Goal: Information Seeking & Learning: Check status

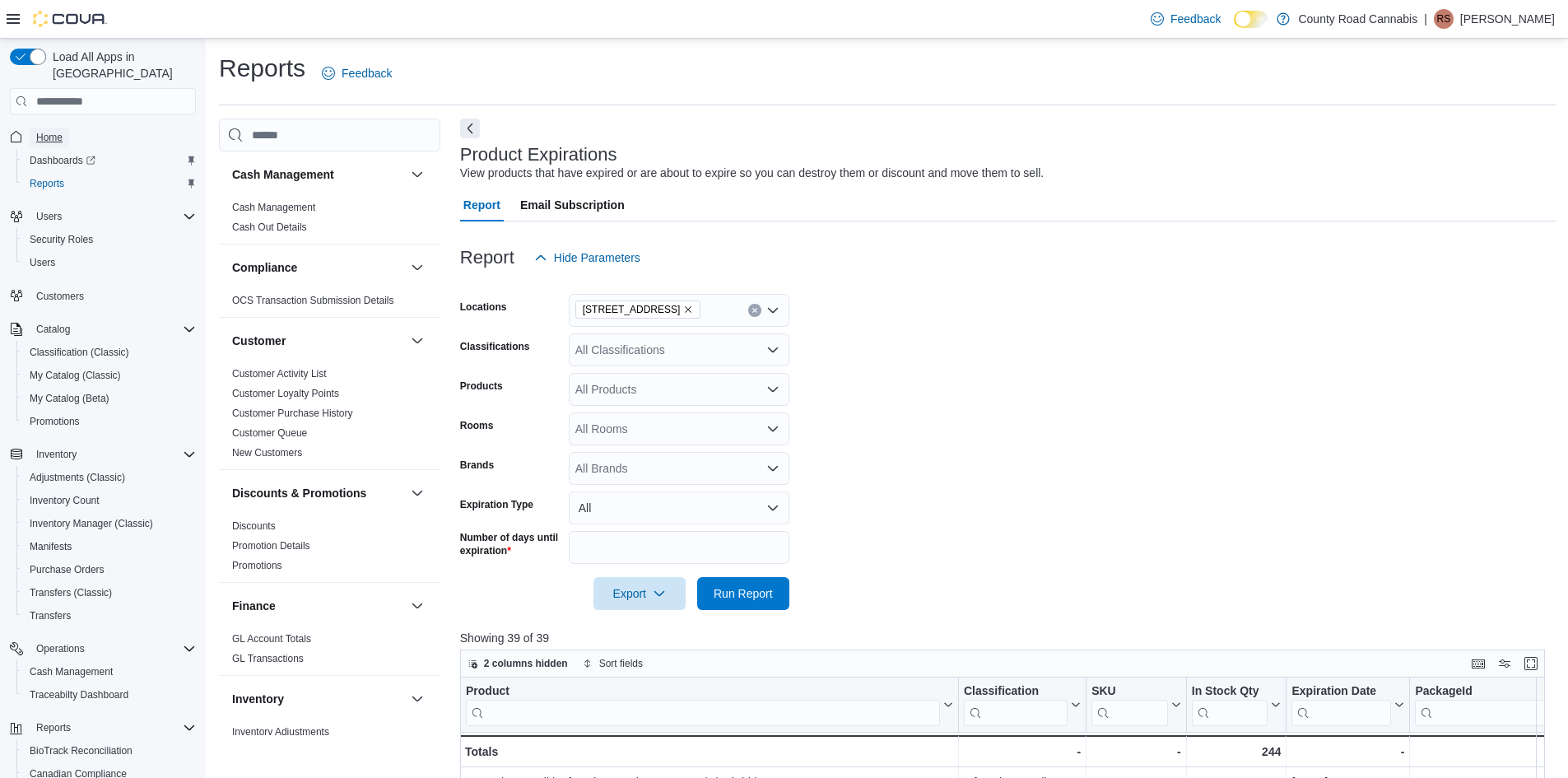
click at [40, 130] on span "Home" at bounding box center [50, 137] width 26 height 13
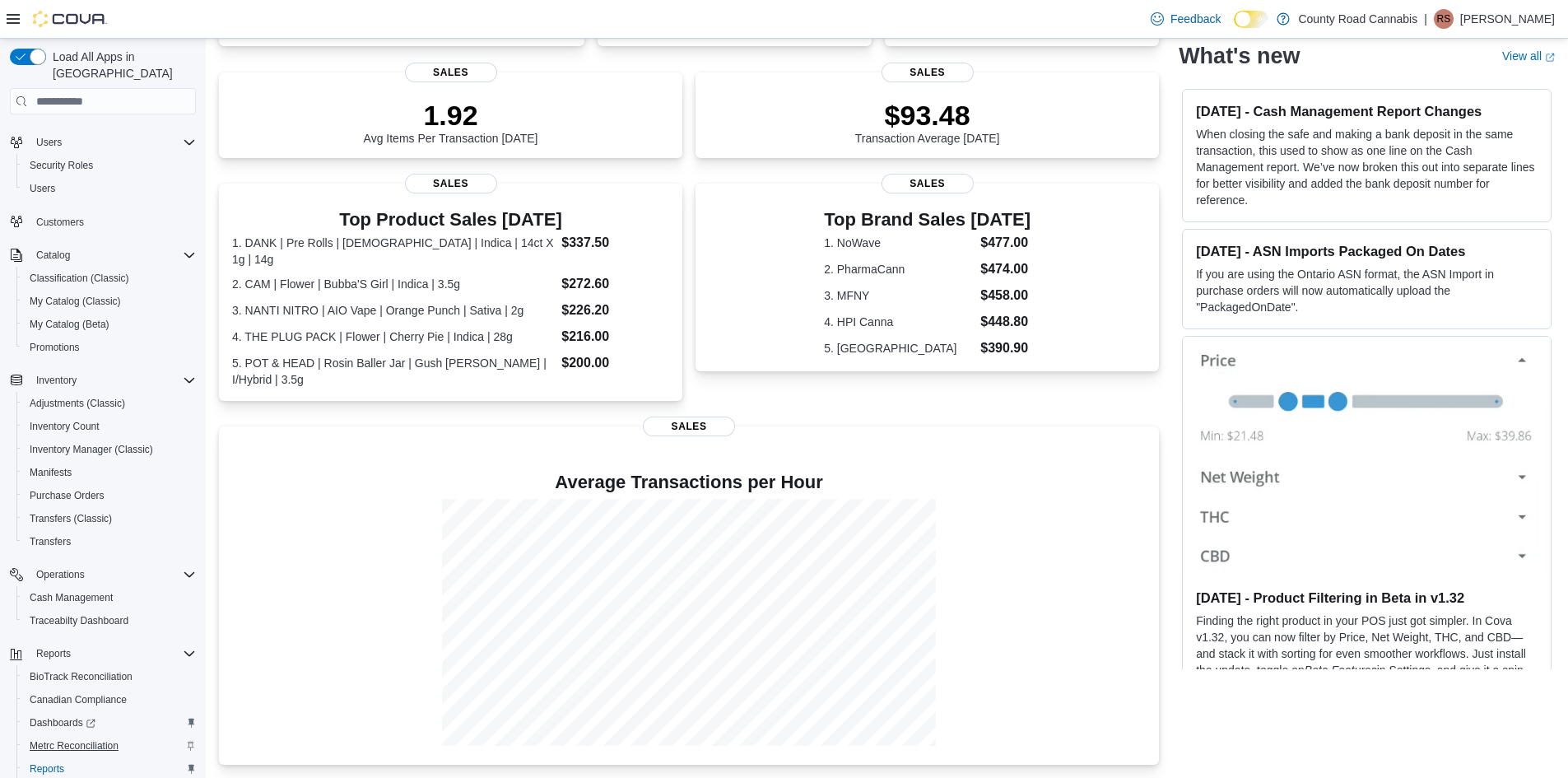
scroll to position [144, 0]
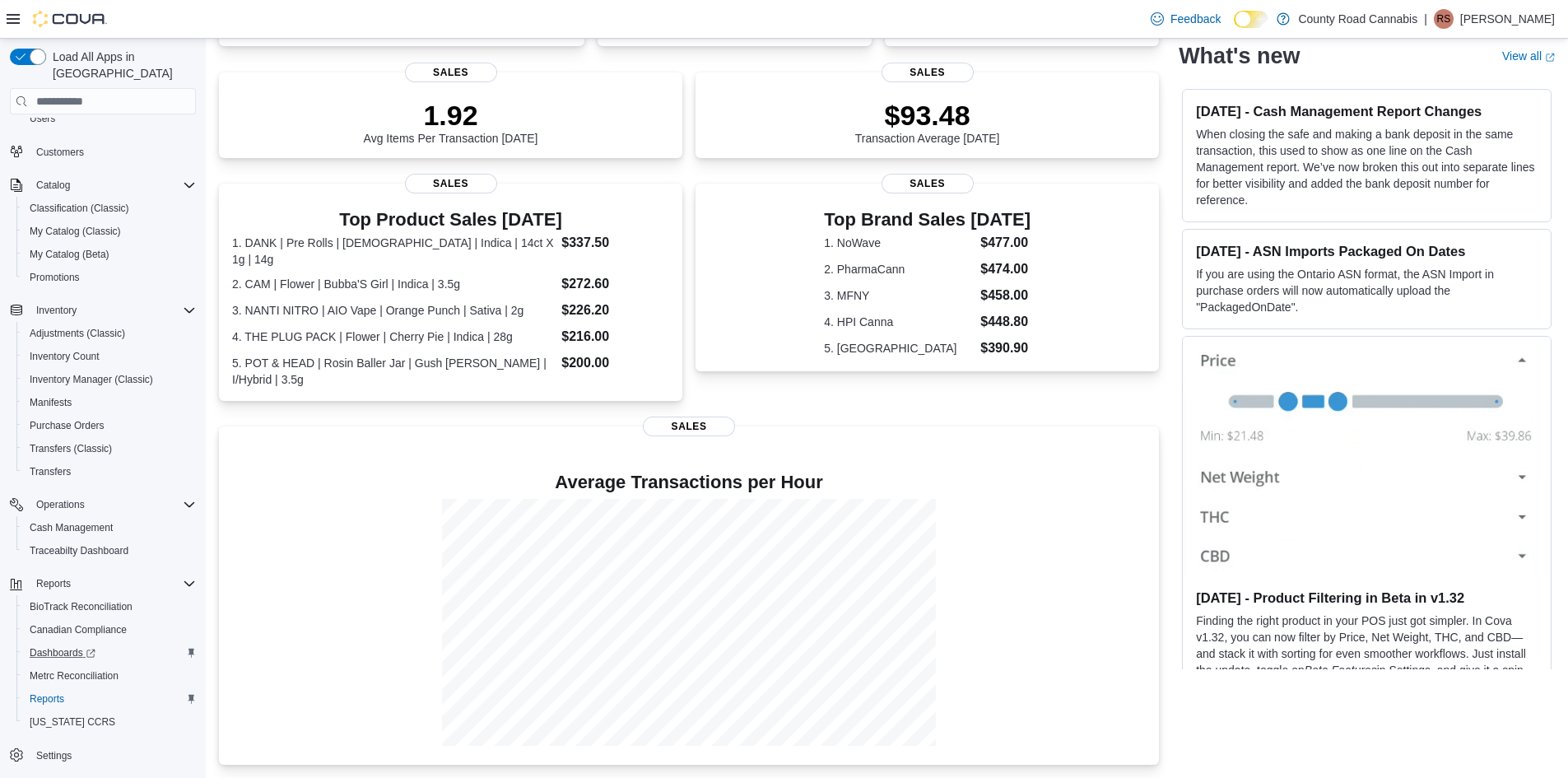
click at [134, 643] on div "Dashboards" at bounding box center [109, 652] width 173 height 20
click at [540, 332] on dt "4. THE PLUG PACK | Flower | Cherry Pie | Indica | 28g" at bounding box center [393, 335] width 323 height 17
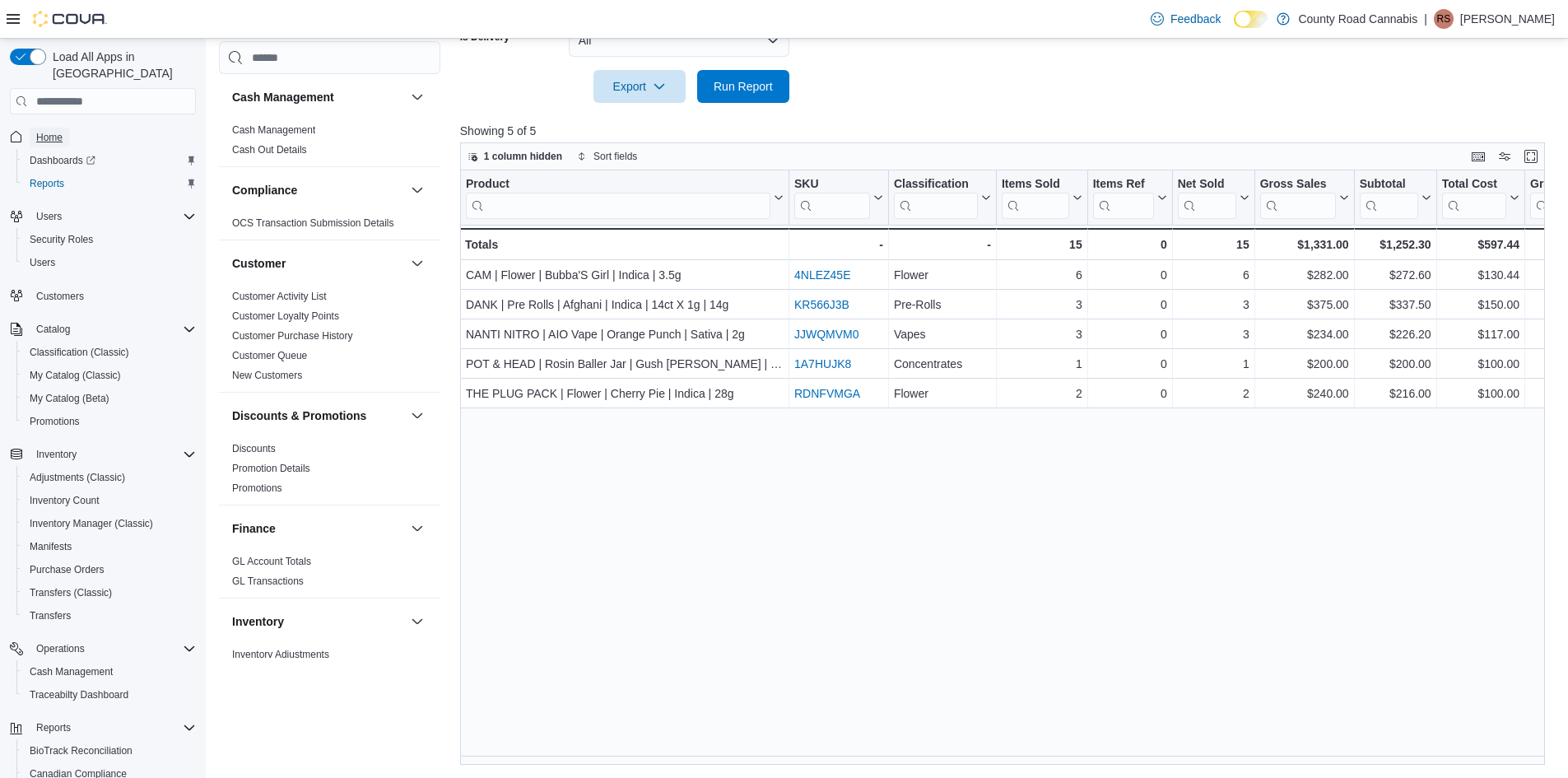
click at [36, 127] on link "Home" at bounding box center [50, 137] width 40 height 20
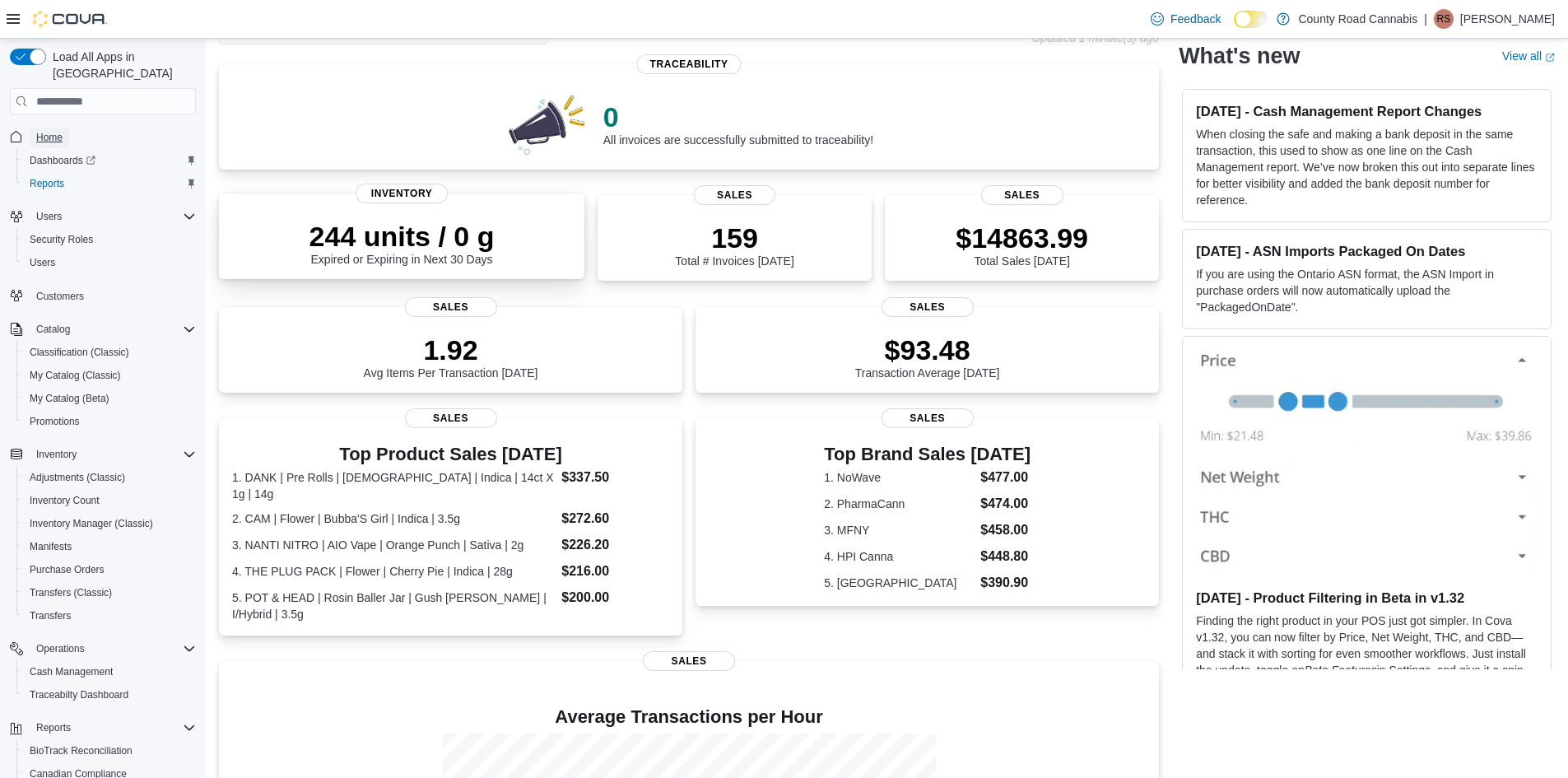
scroll to position [12, 0]
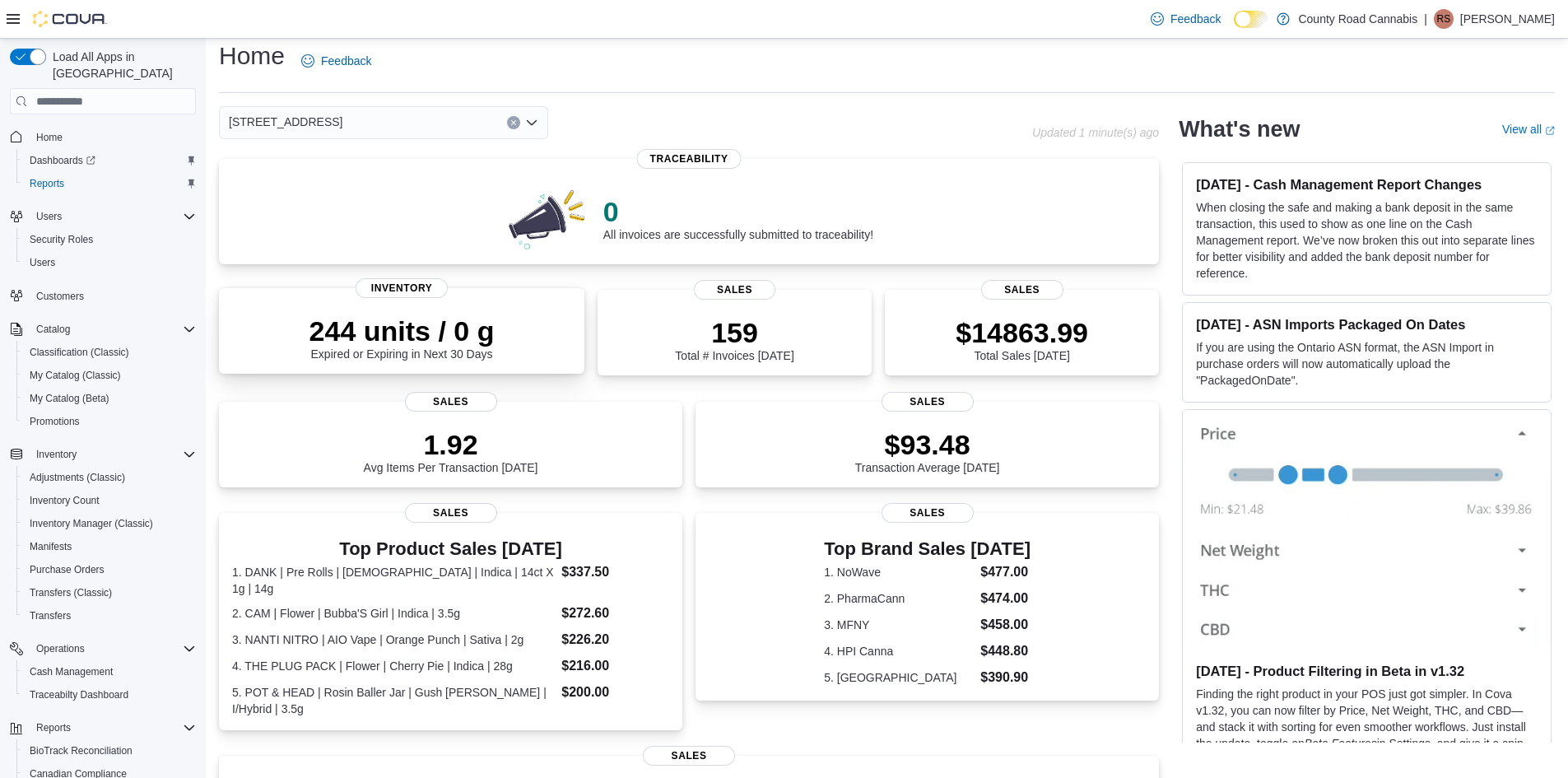
click at [451, 344] on p "244 units / 0 g" at bounding box center [402, 331] width 185 height 33
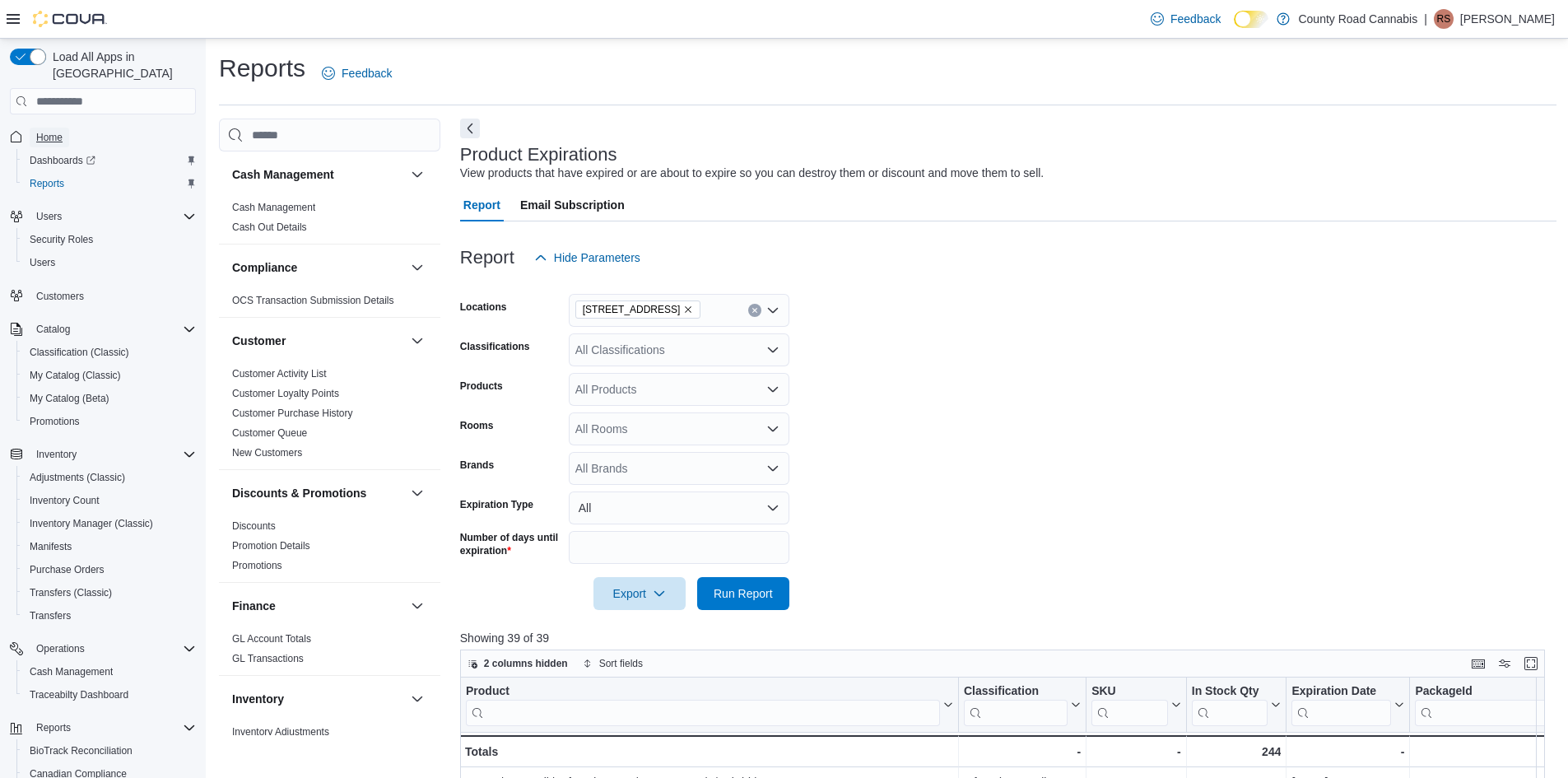
click at [45, 130] on span "Home" at bounding box center [50, 137] width 26 height 13
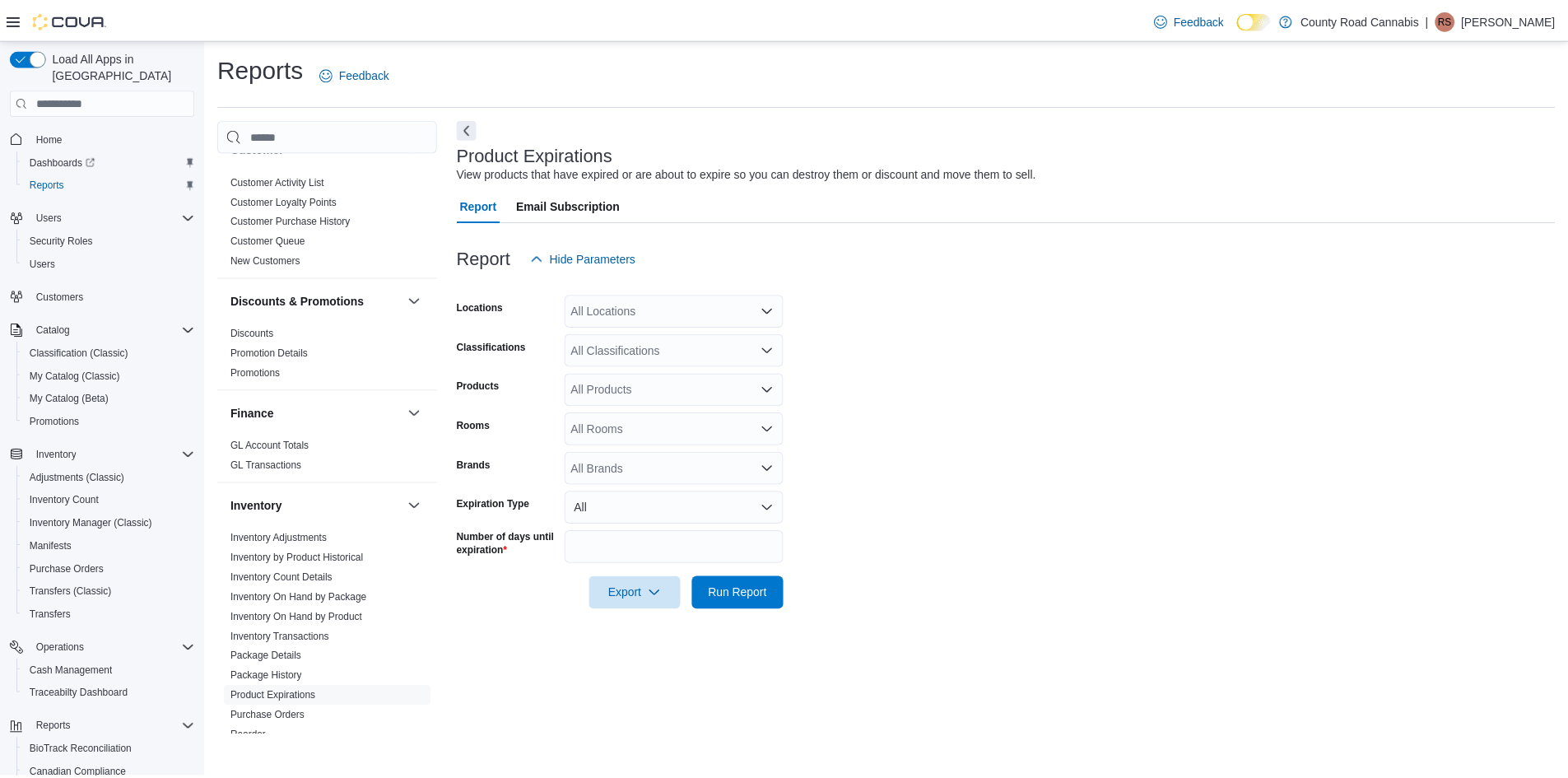
scroll to position [411, 0]
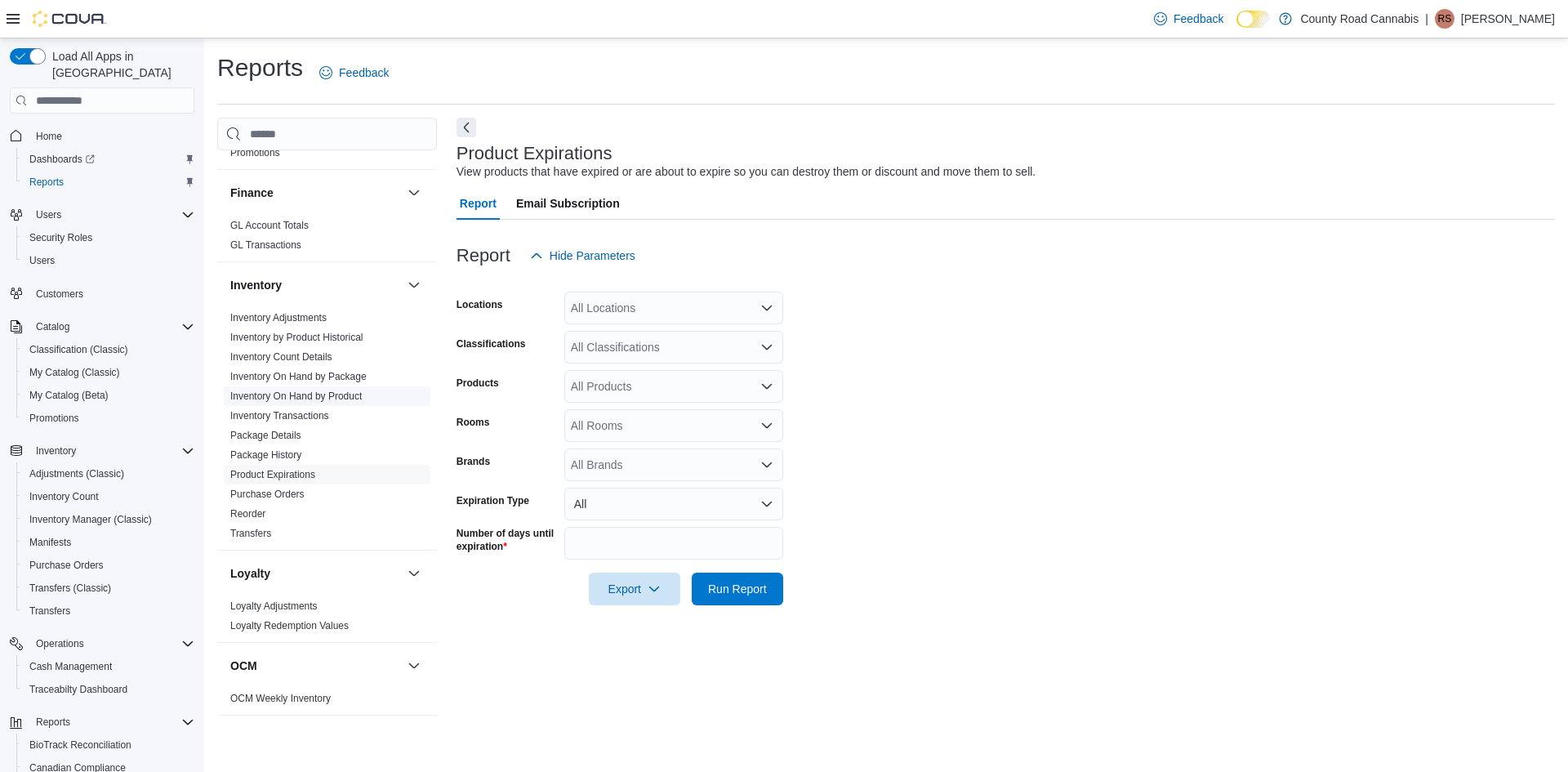
click at [333, 395] on link "Inventory On Hand by Product" at bounding box center [296, 396] width 131 height 11
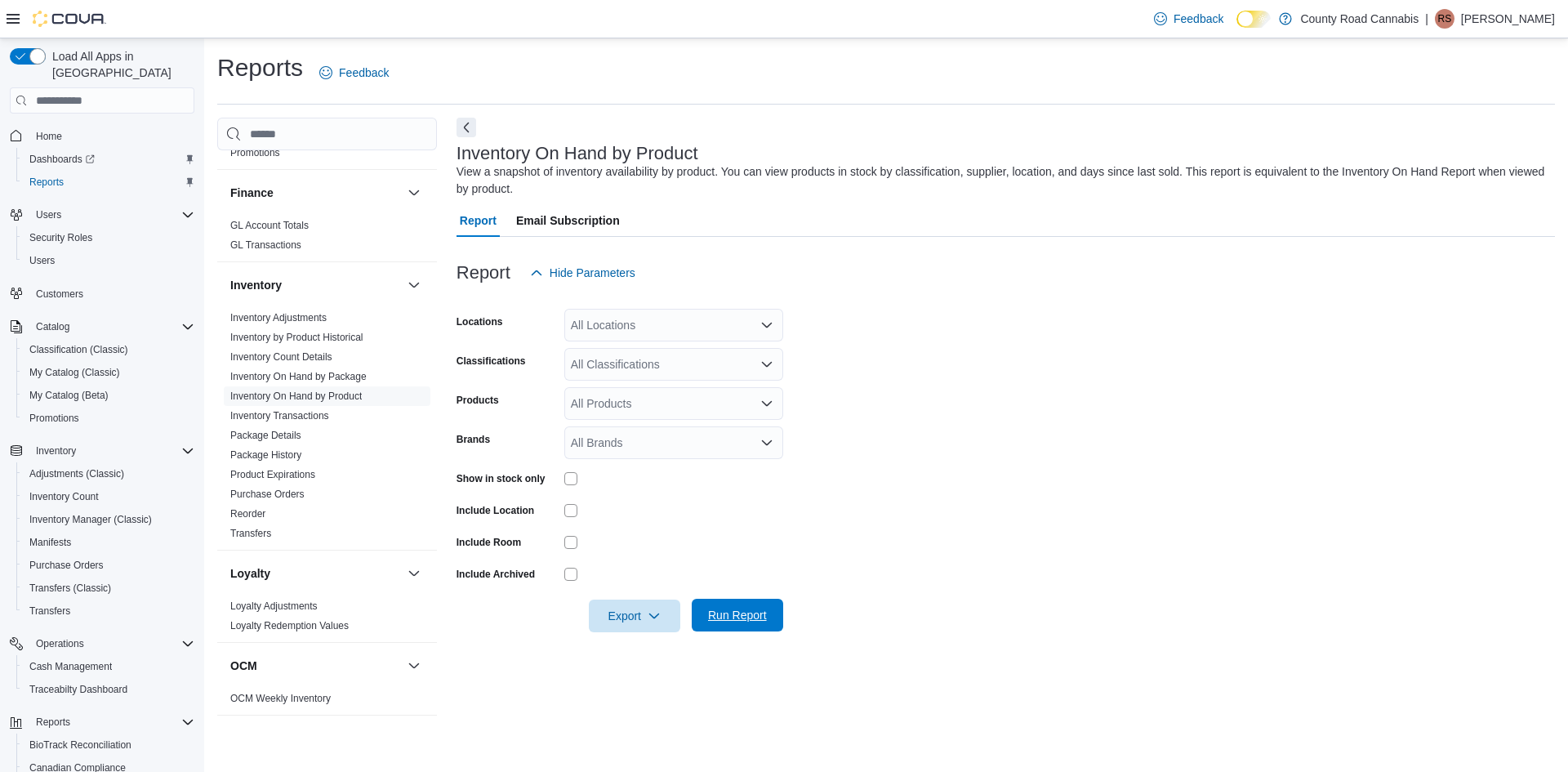
click at [757, 613] on span "Run Report" at bounding box center [738, 615] width 59 height 16
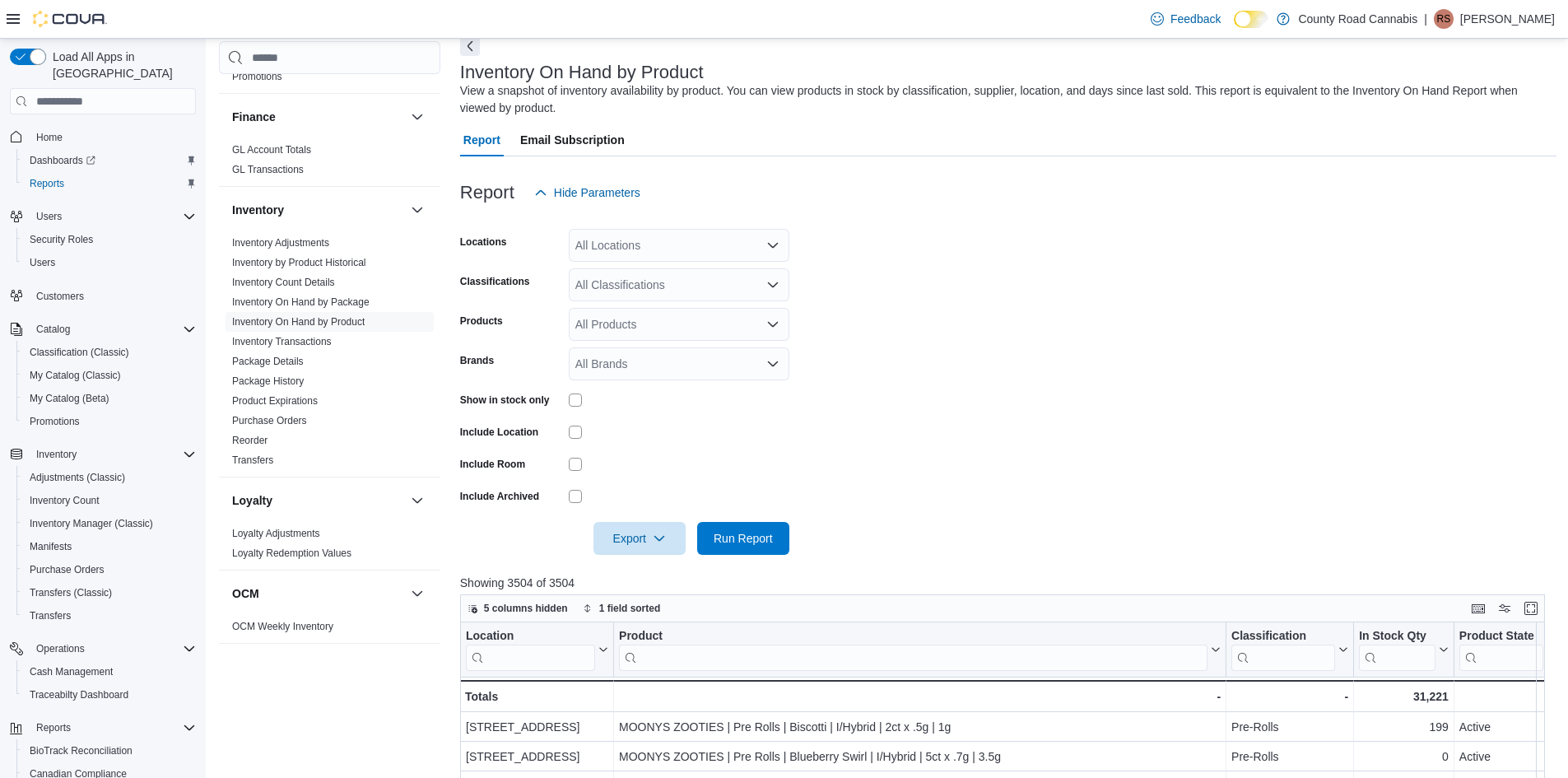
scroll to position [247, 0]
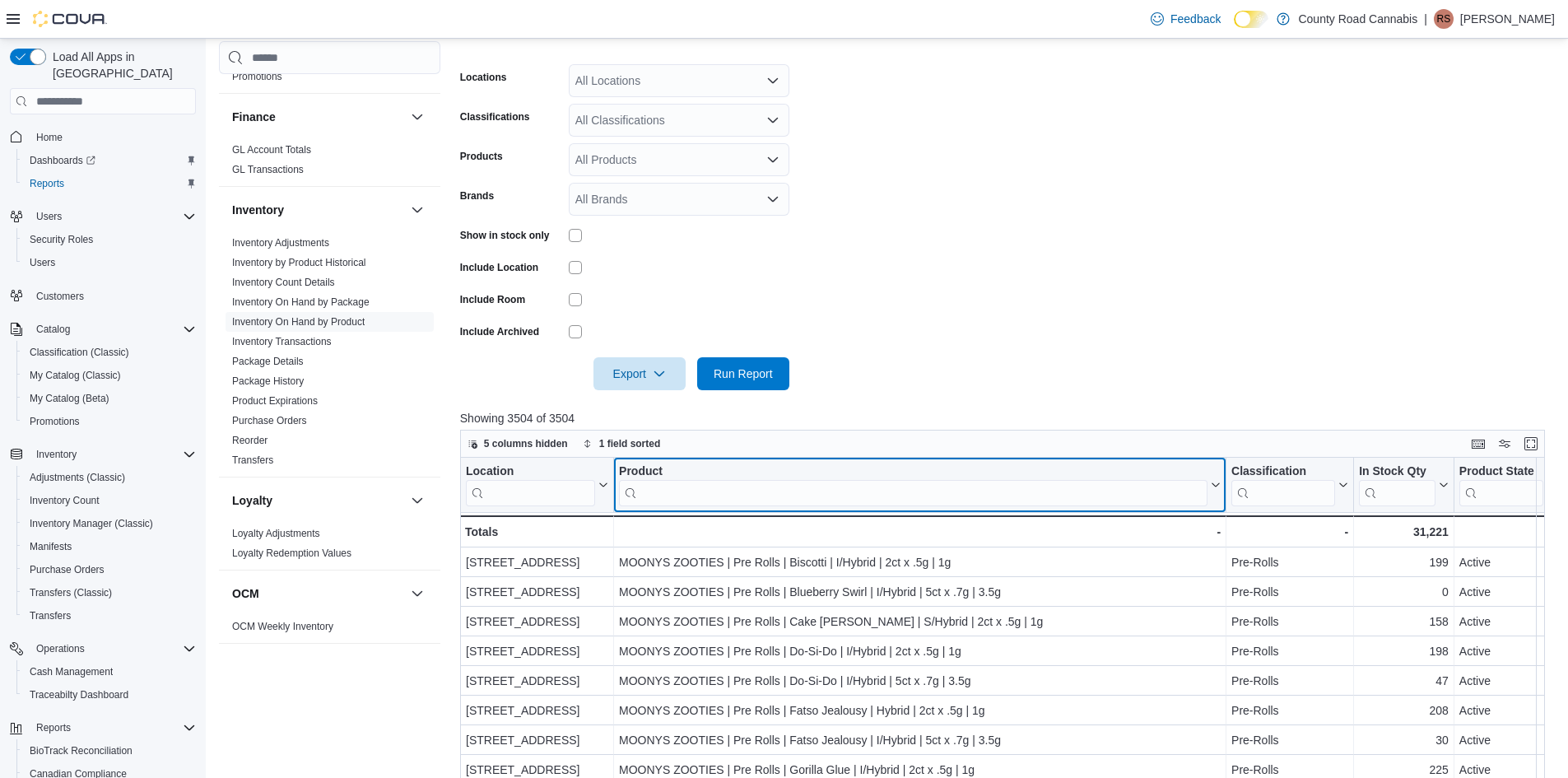
click at [715, 494] on input "search" at bounding box center [913, 493] width 588 height 26
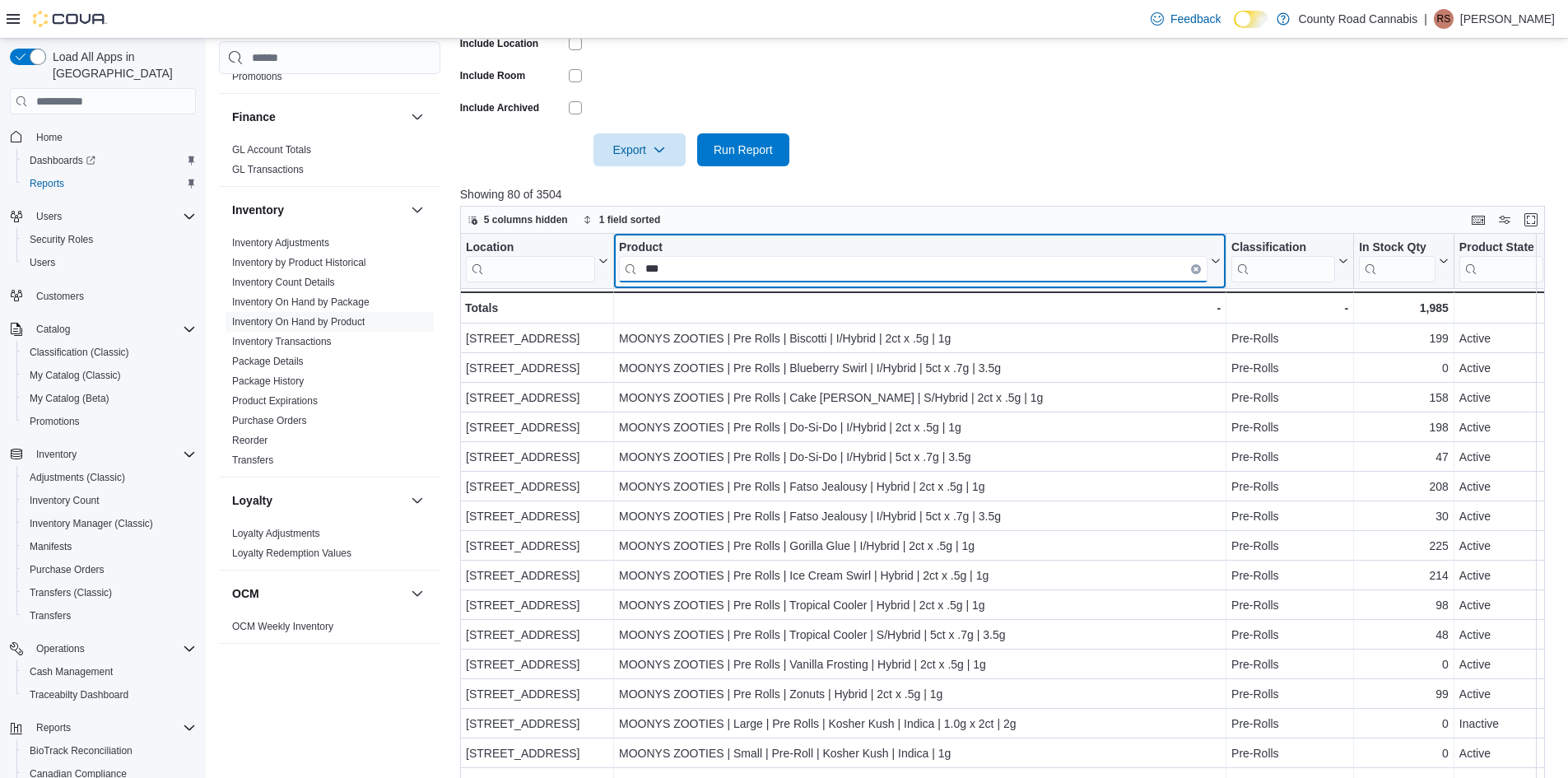
scroll to position [525, 0]
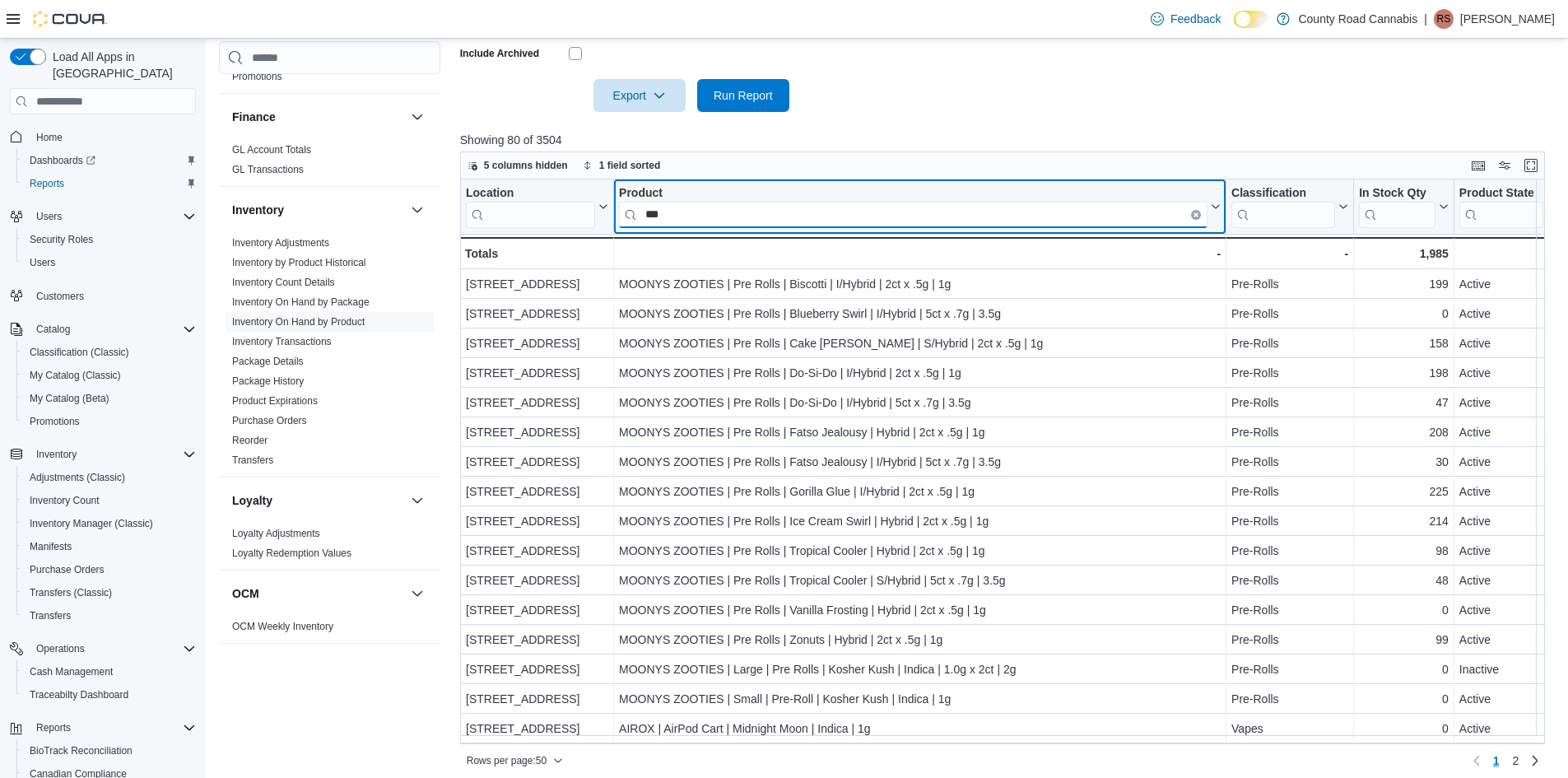
click at [702, 214] on input "***" at bounding box center [913, 215] width 588 height 26
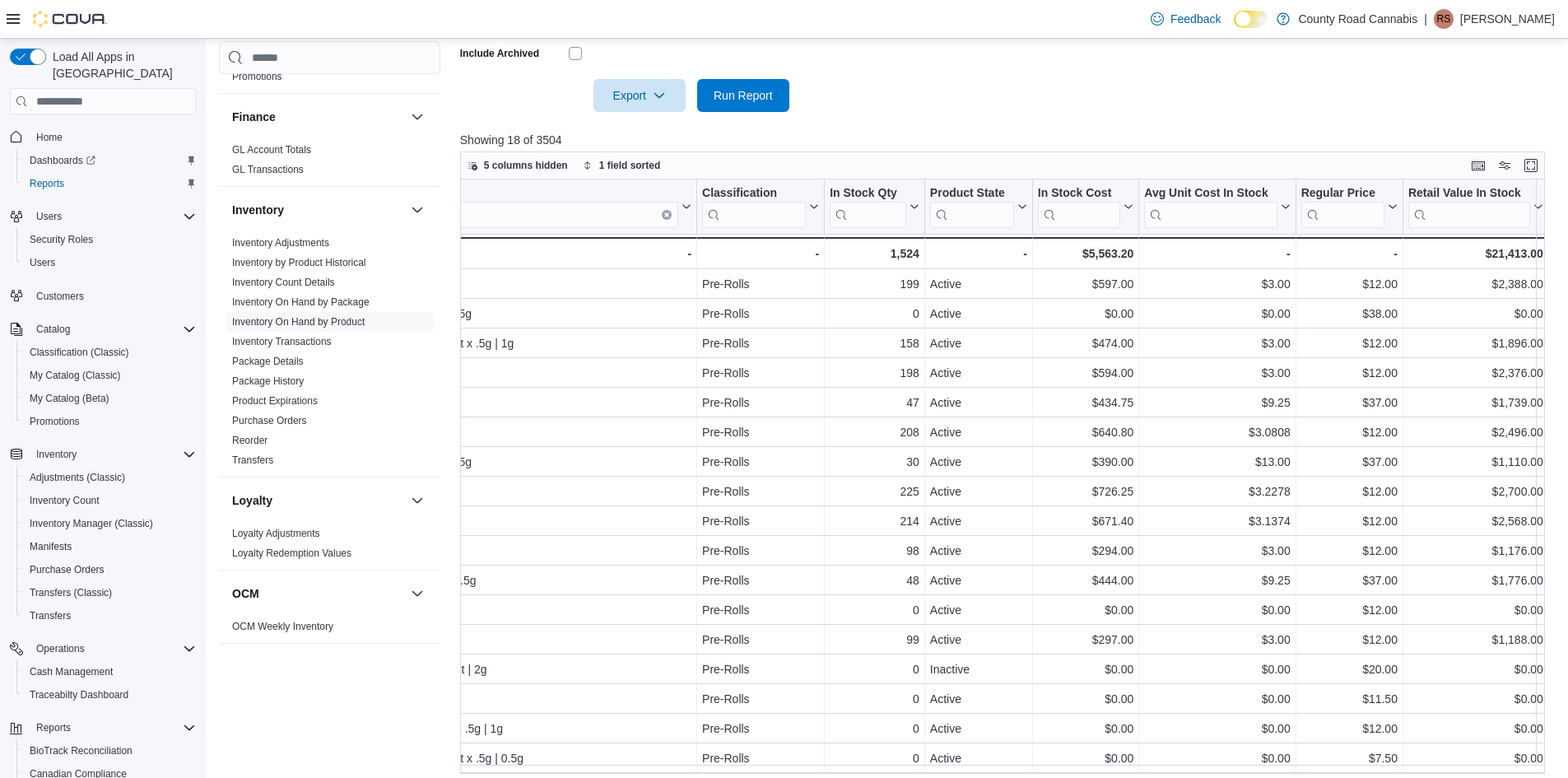
scroll to position [0, 0]
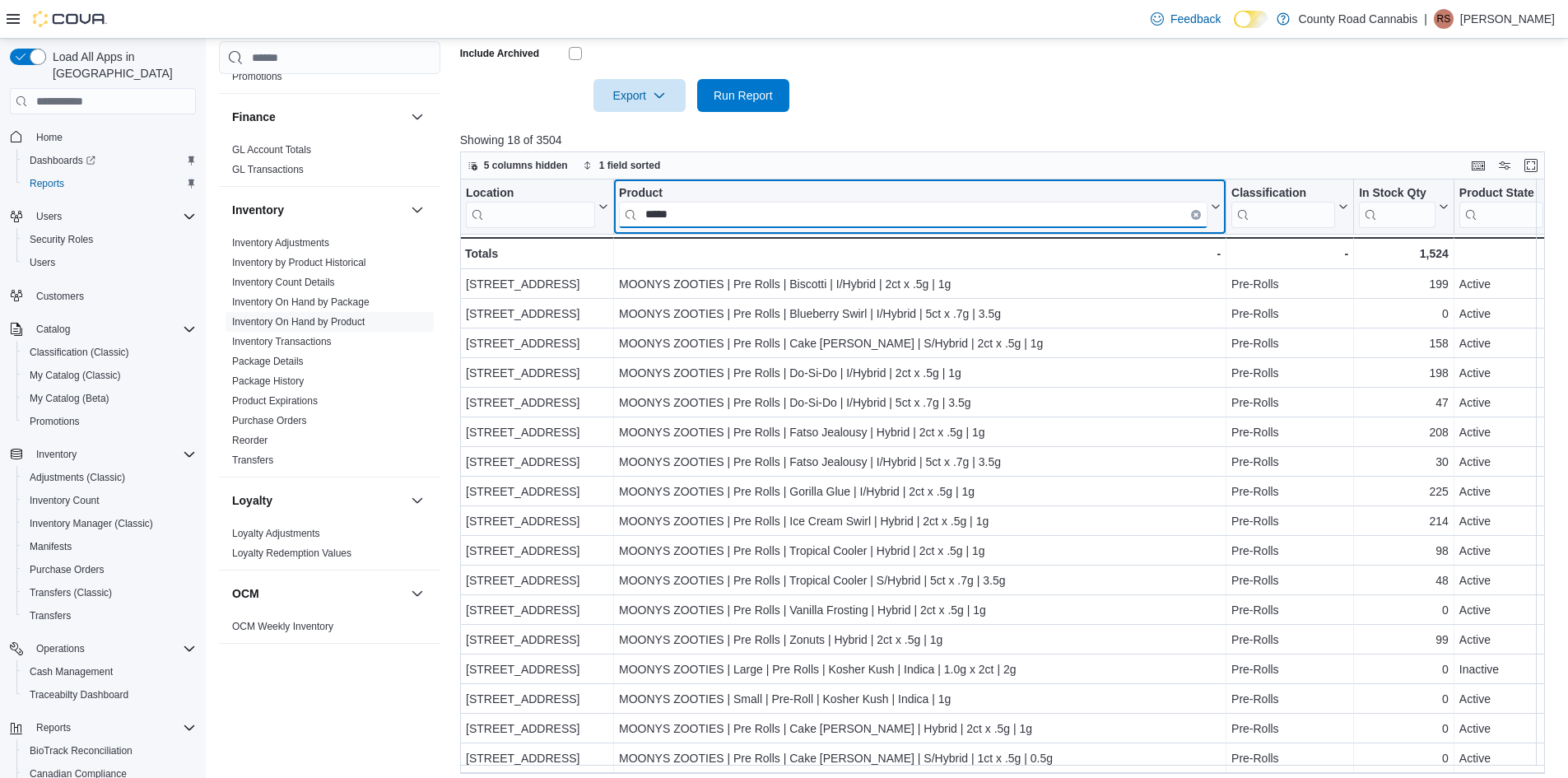
drag, startPoint x: 721, startPoint y: 215, endPoint x: 507, endPoint y: 181, distance: 216.7
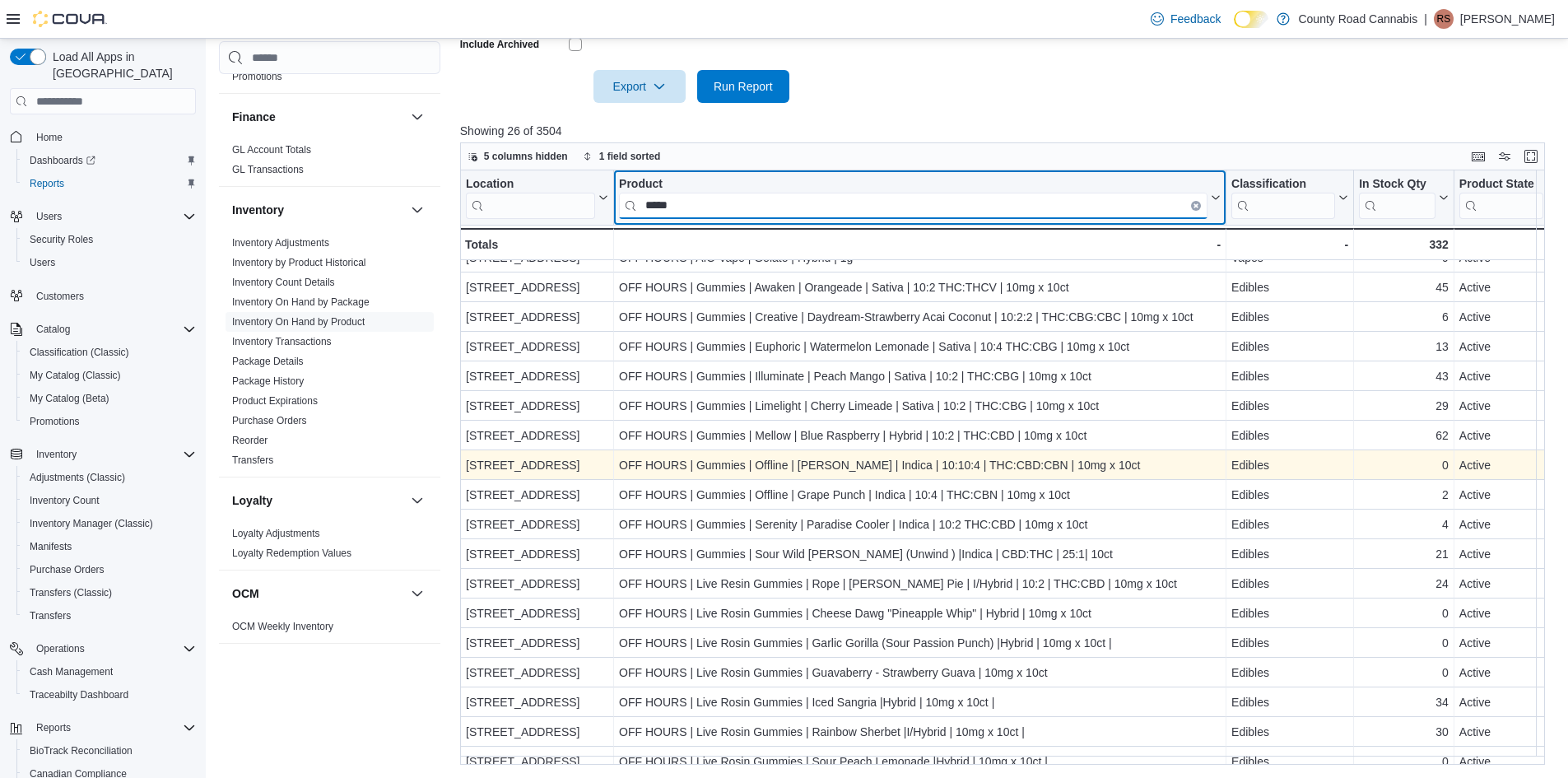
scroll to position [164, 0]
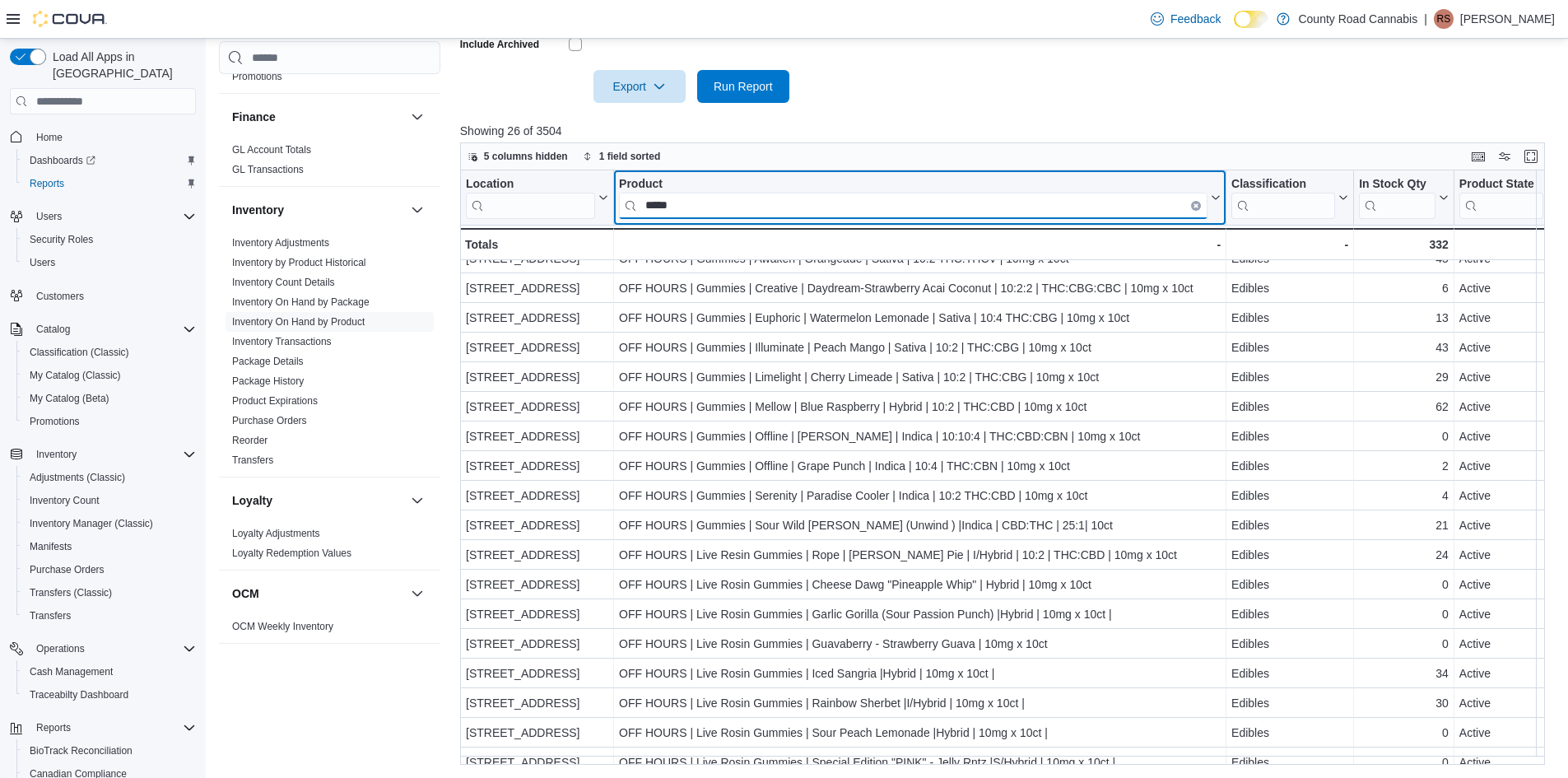
type input "*****"
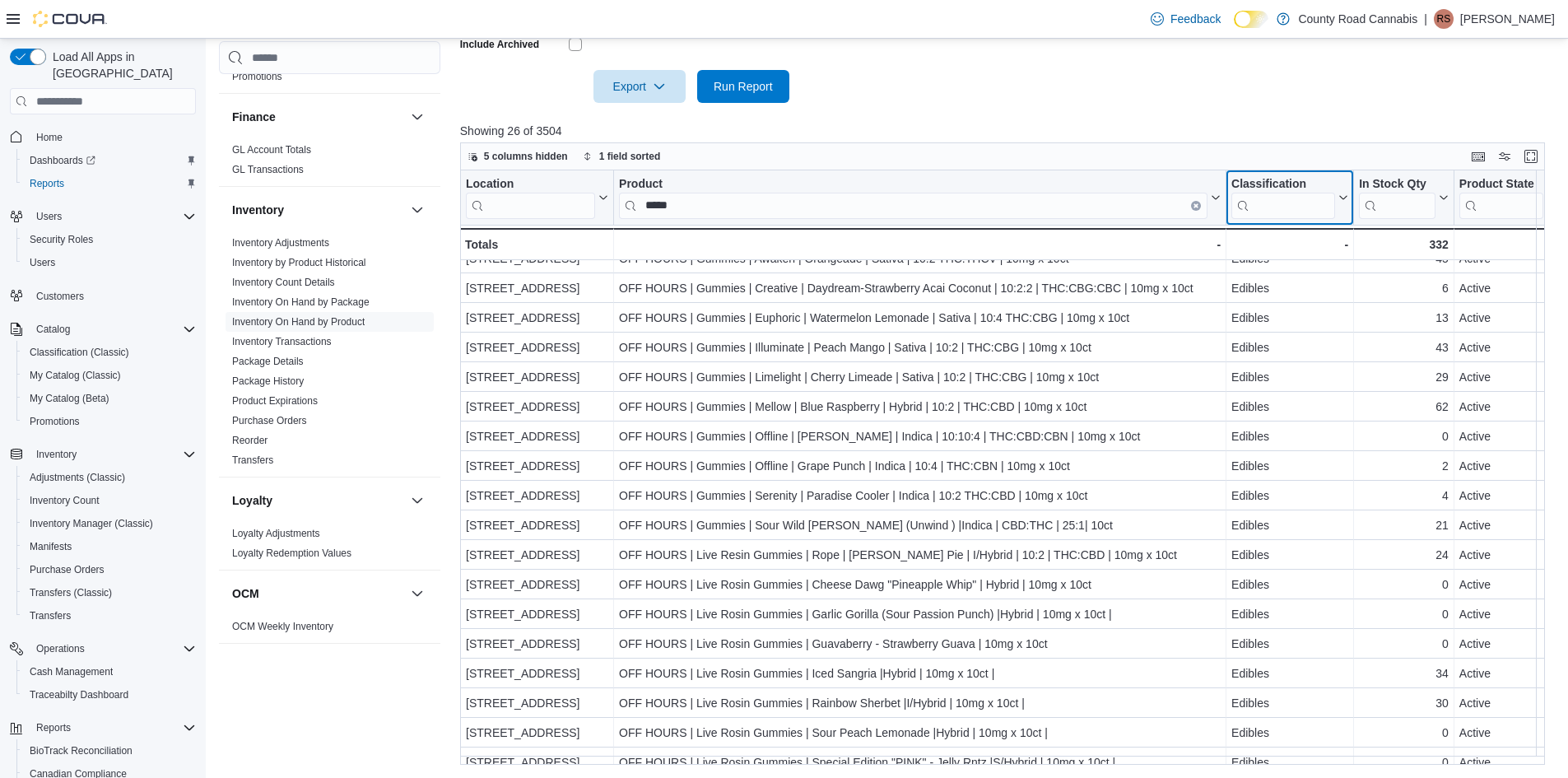
click at [1260, 202] on input "search" at bounding box center [1284, 206] width 104 height 26
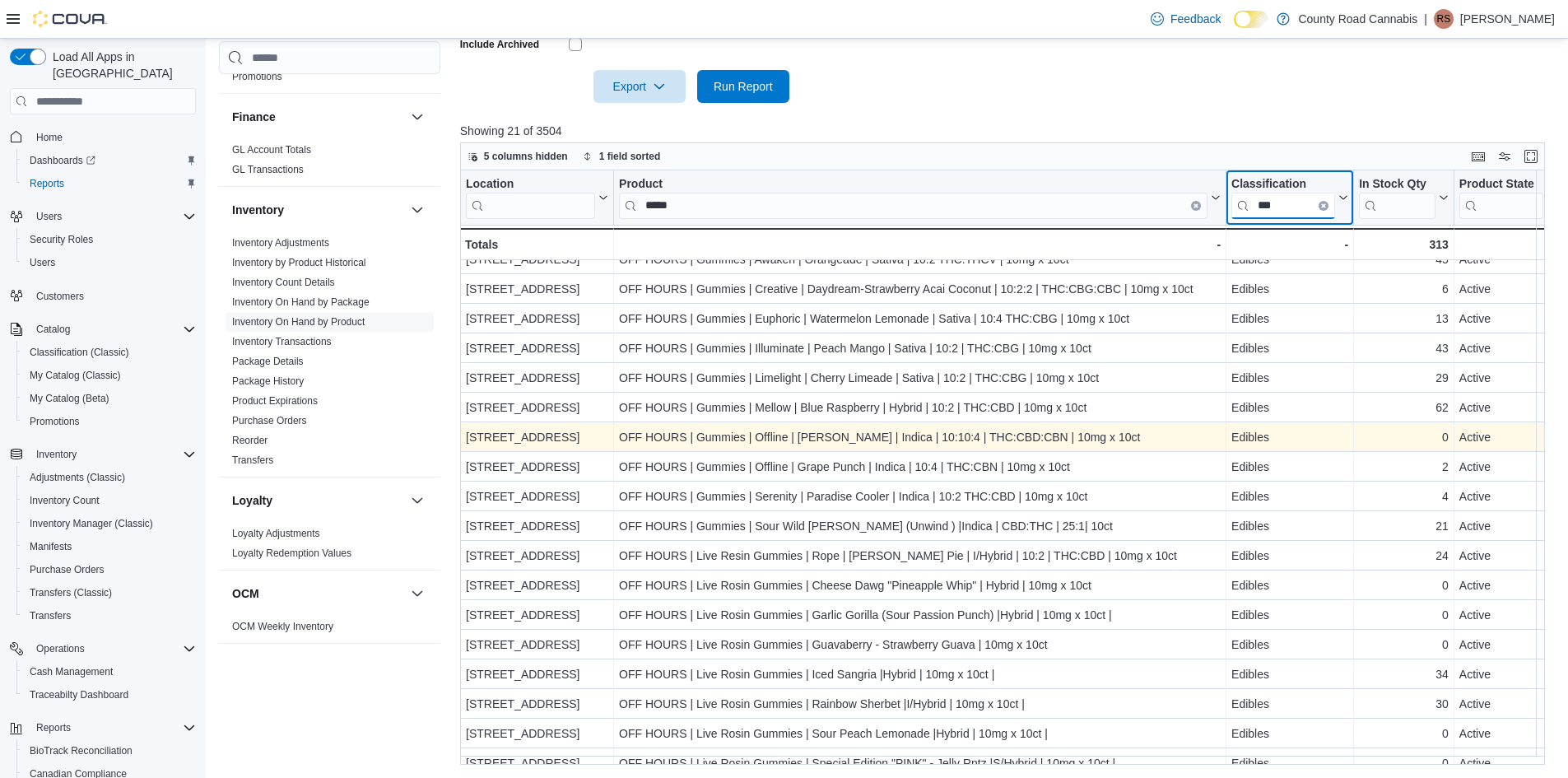
scroll to position [0, 0]
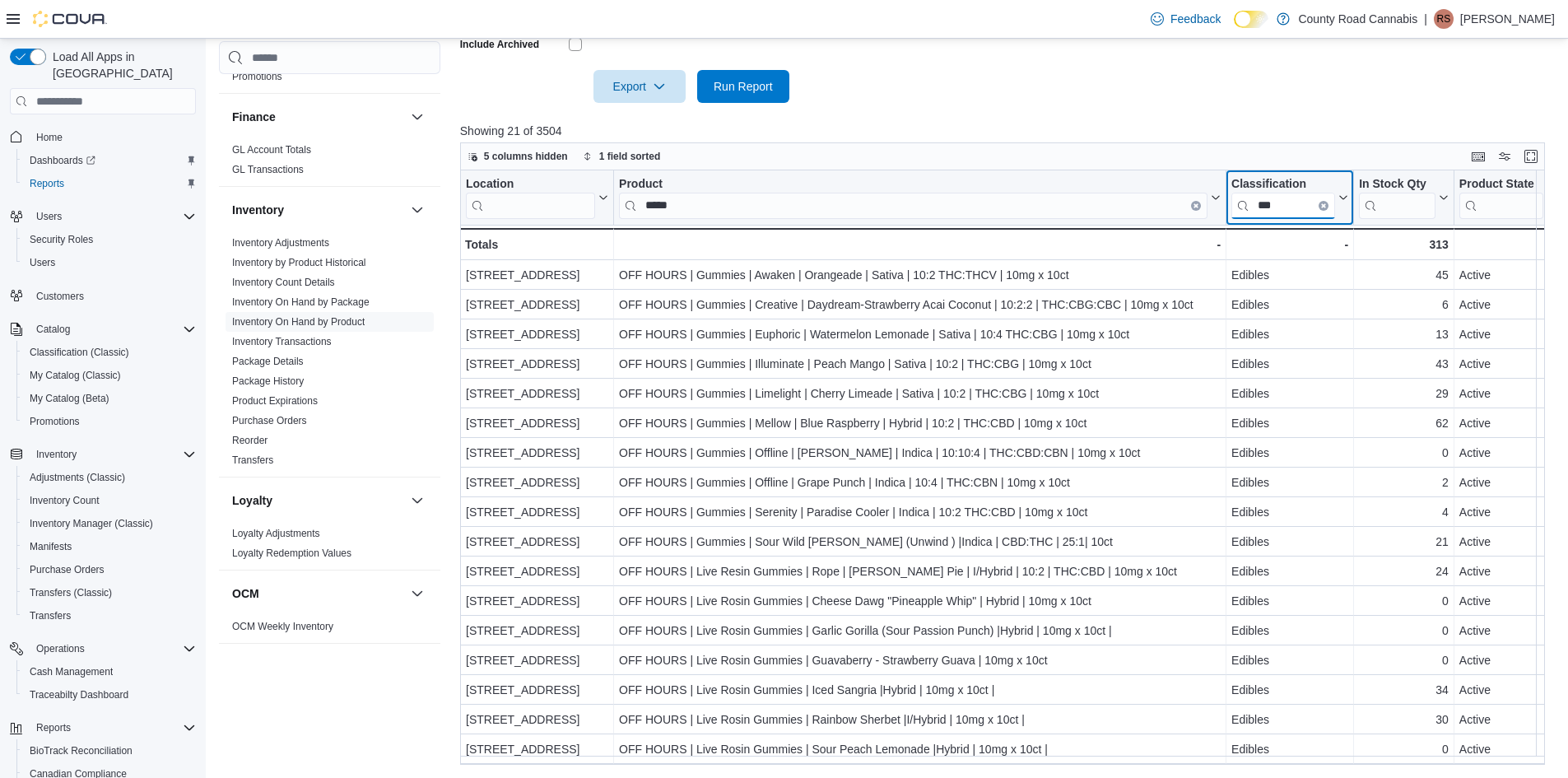
type input "***"
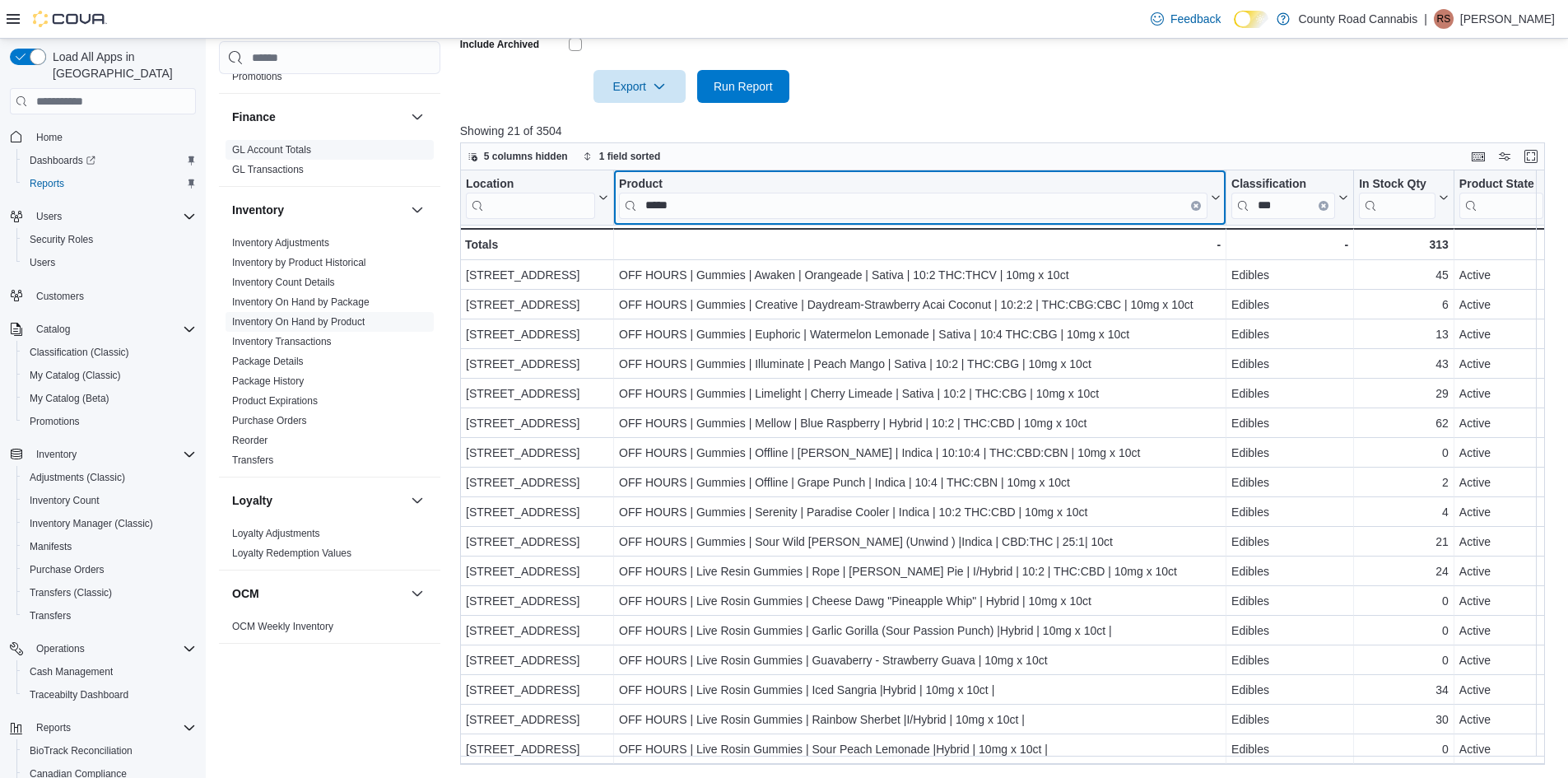
drag, startPoint x: 713, startPoint y: 202, endPoint x: 419, endPoint y: 144, distance: 299.7
click at [435, 156] on div "Cash Management Cash Management Cash Out Details Compliance OCS Transaction Sub…" at bounding box center [887, 174] width 1338 height 1180
click at [744, 194] on input "*****" at bounding box center [913, 206] width 588 height 26
drag, startPoint x: 748, startPoint y: 198, endPoint x: 495, endPoint y: 175, distance: 254.0
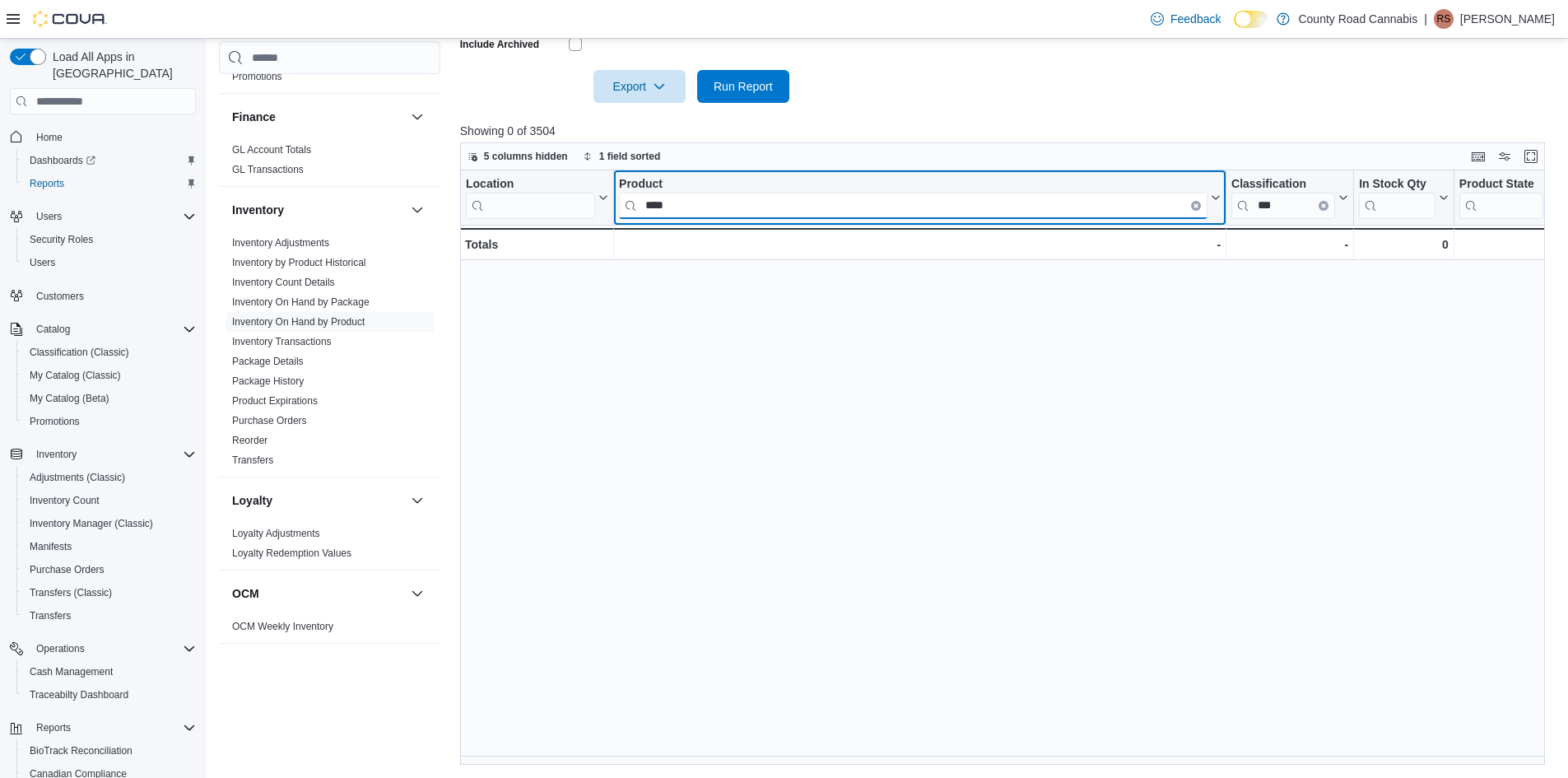
type input "****"
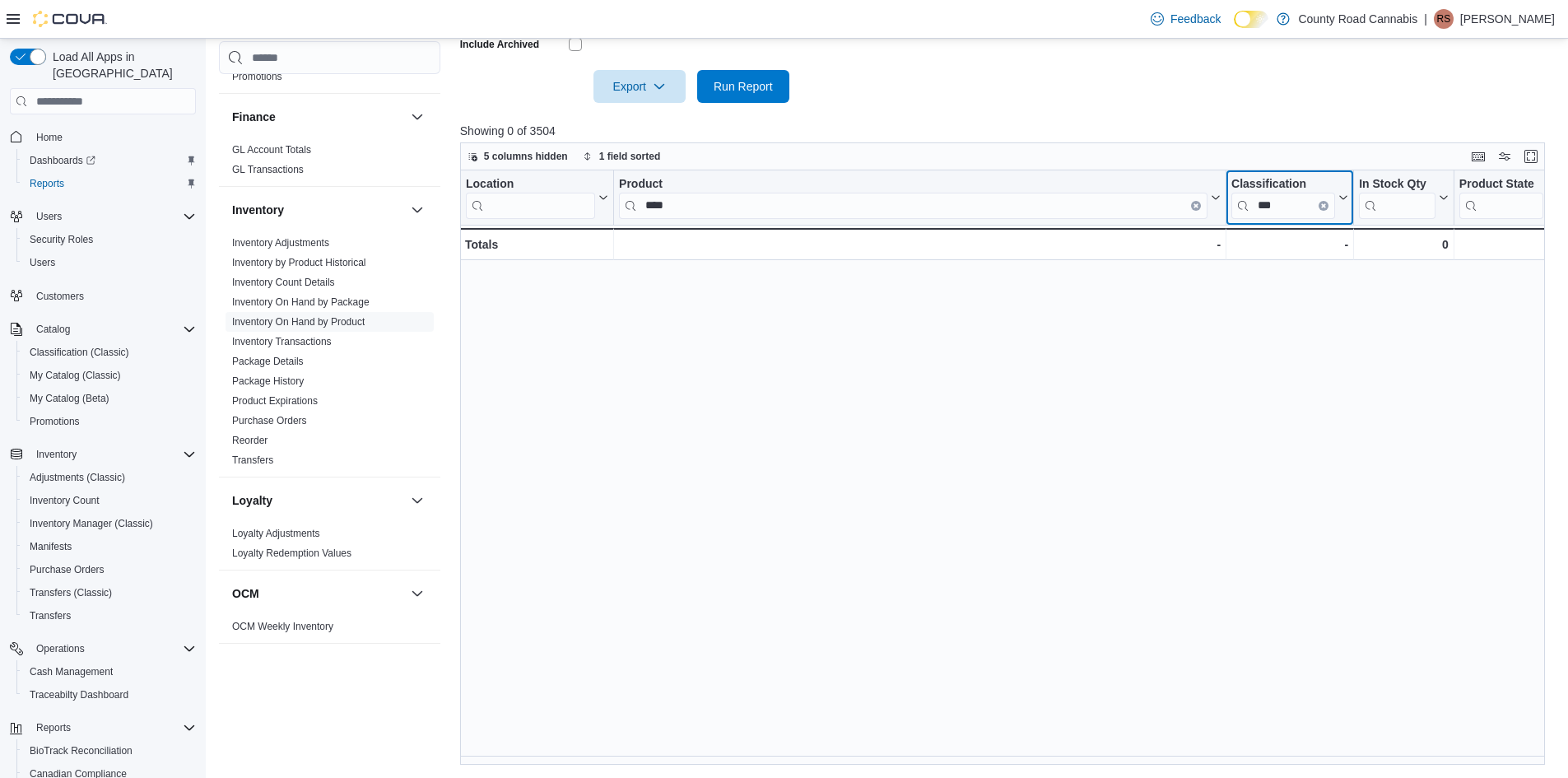
click at [1319, 206] on button "Clear input" at bounding box center [1323, 206] width 10 height 10
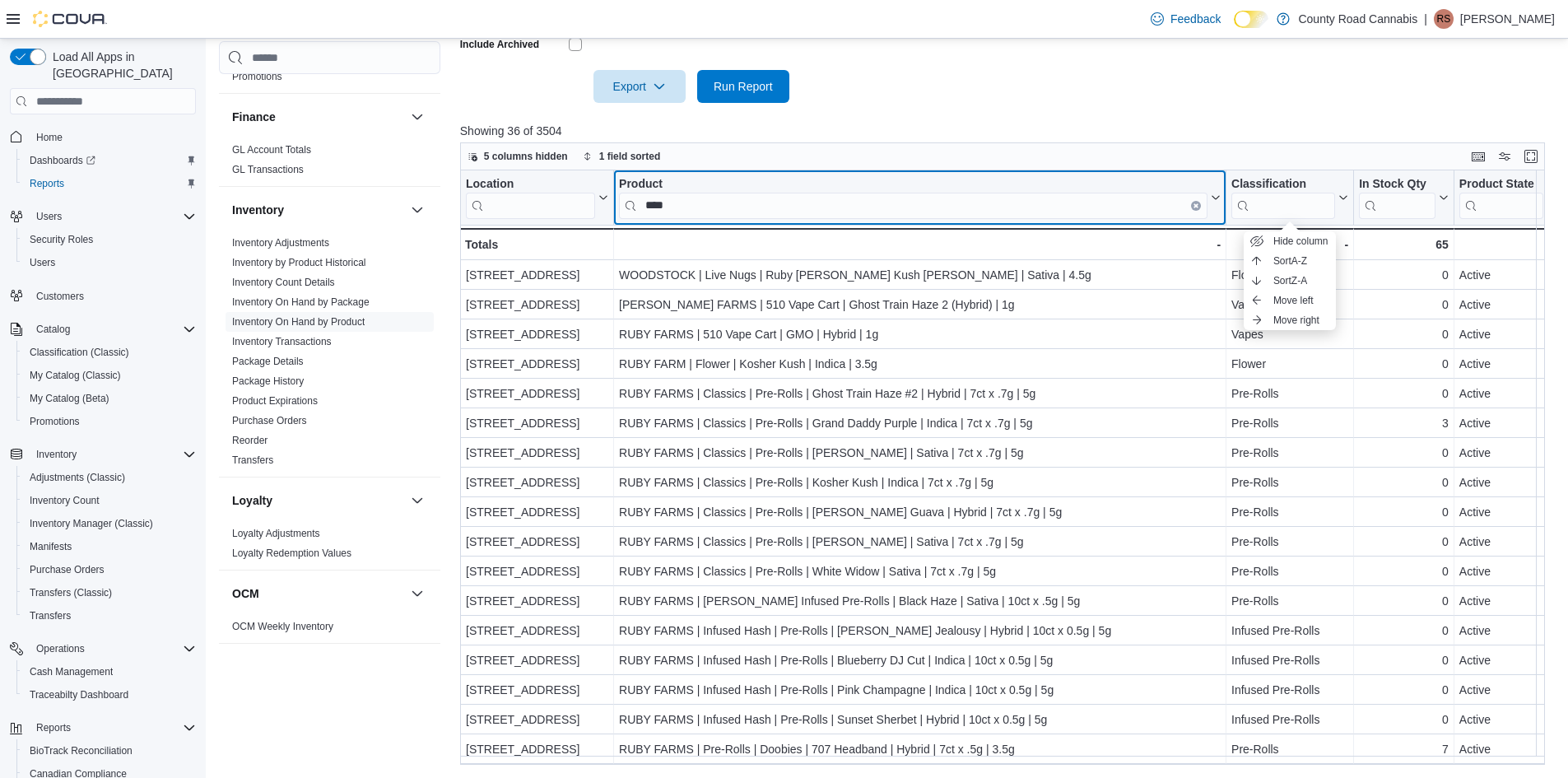
click at [714, 202] on input "****" at bounding box center [913, 206] width 588 height 26
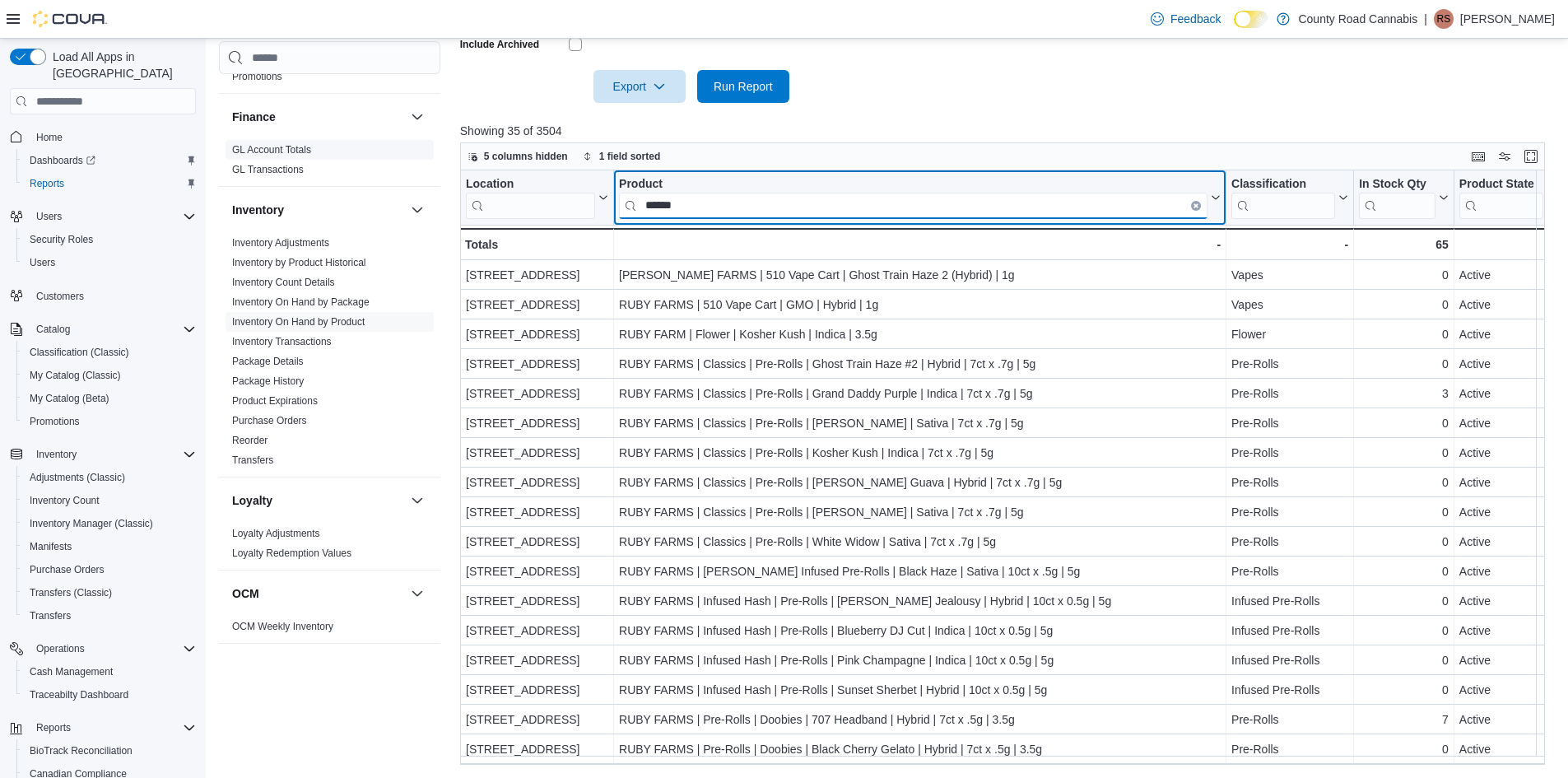
drag, startPoint x: 715, startPoint y: 202, endPoint x: 313, endPoint y: 146, distance: 405.9
click at [318, 155] on div "Cash Management Cash Management Cash Out Details Compliance OCS Transaction Sub…" at bounding box center [887, 174] width 1338 height 1180
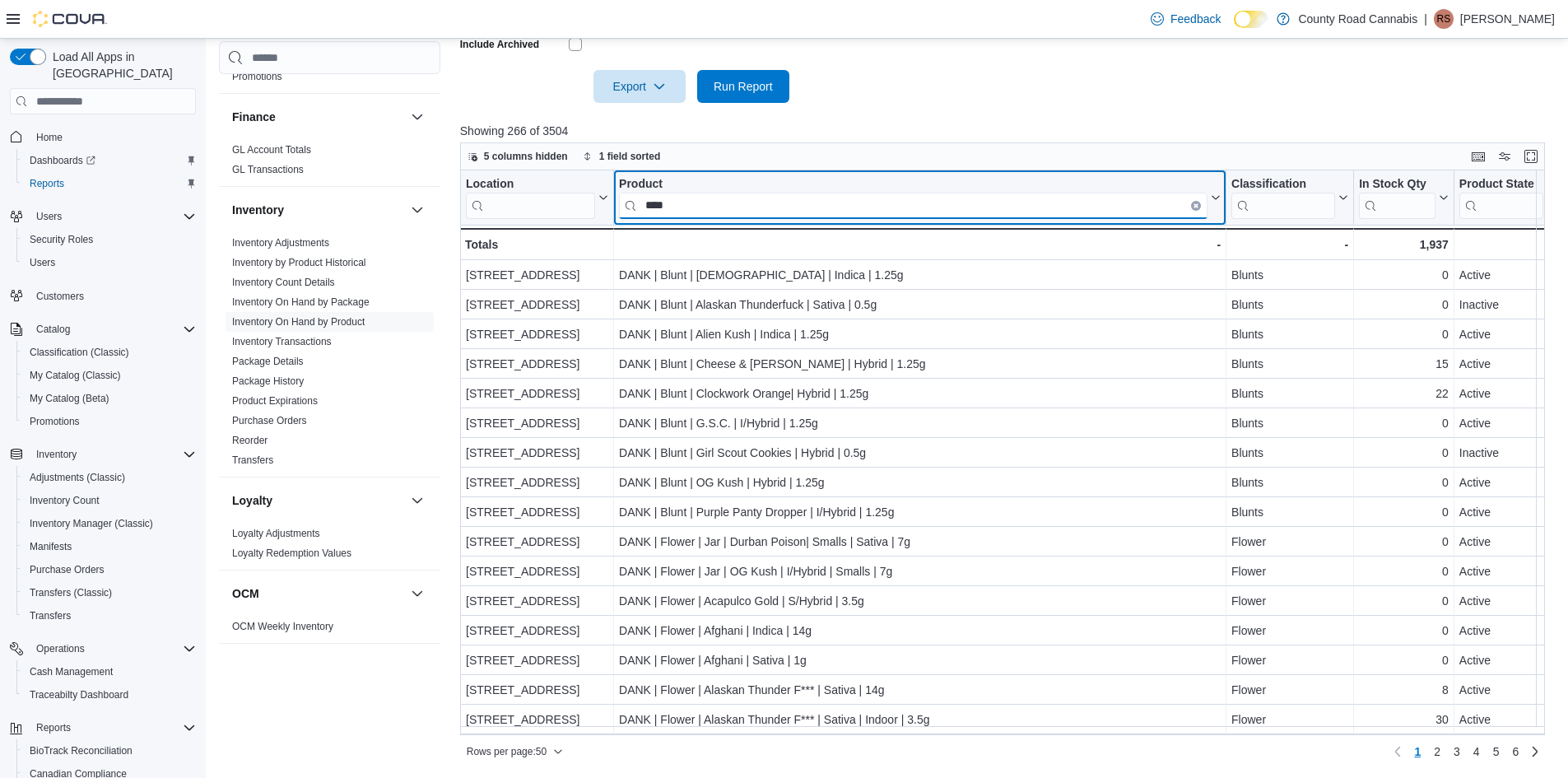
type input "****"
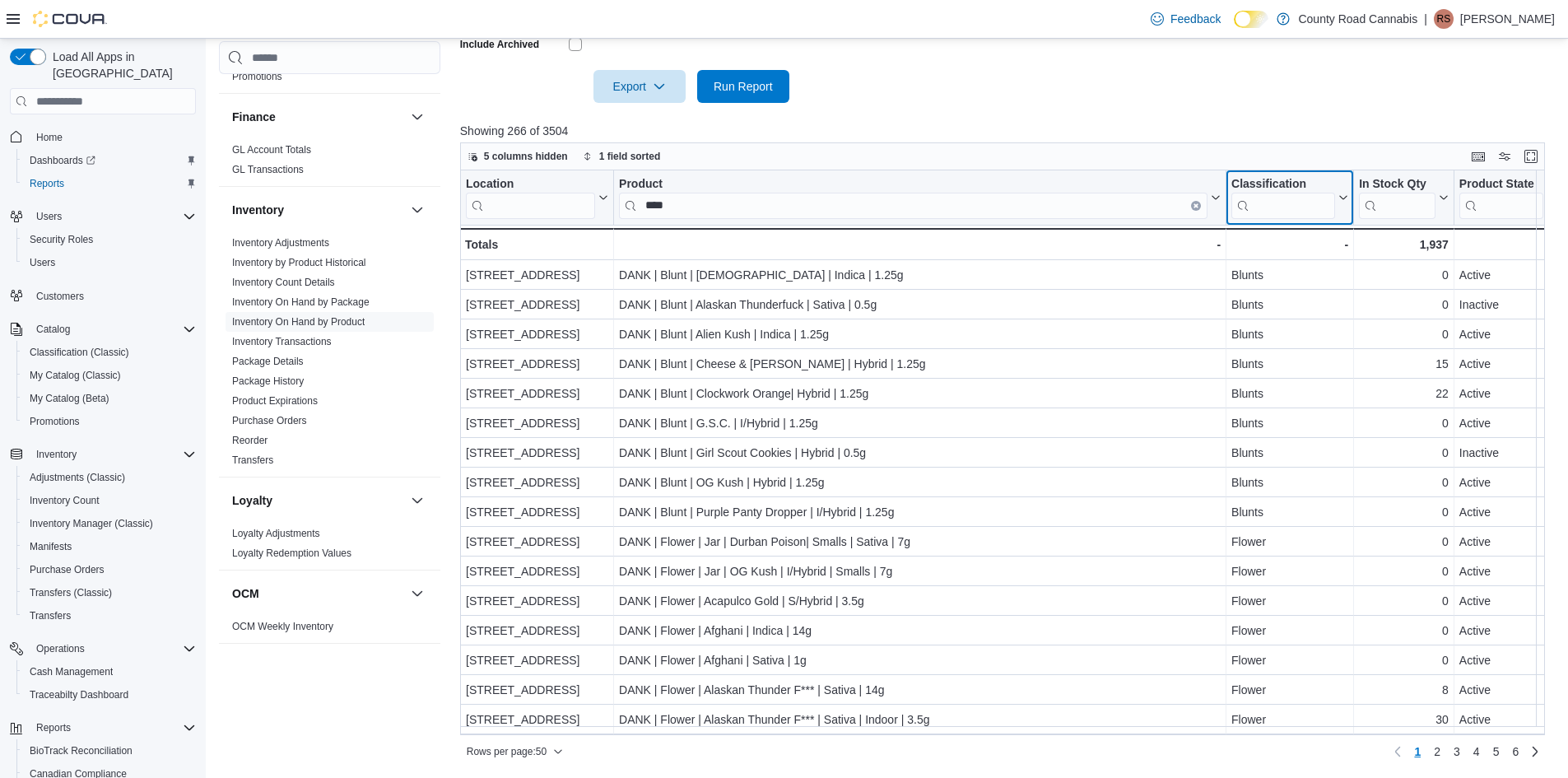
click at [1302, 210] on input "search" at bounding box center [1284, 206] width 104 height 26
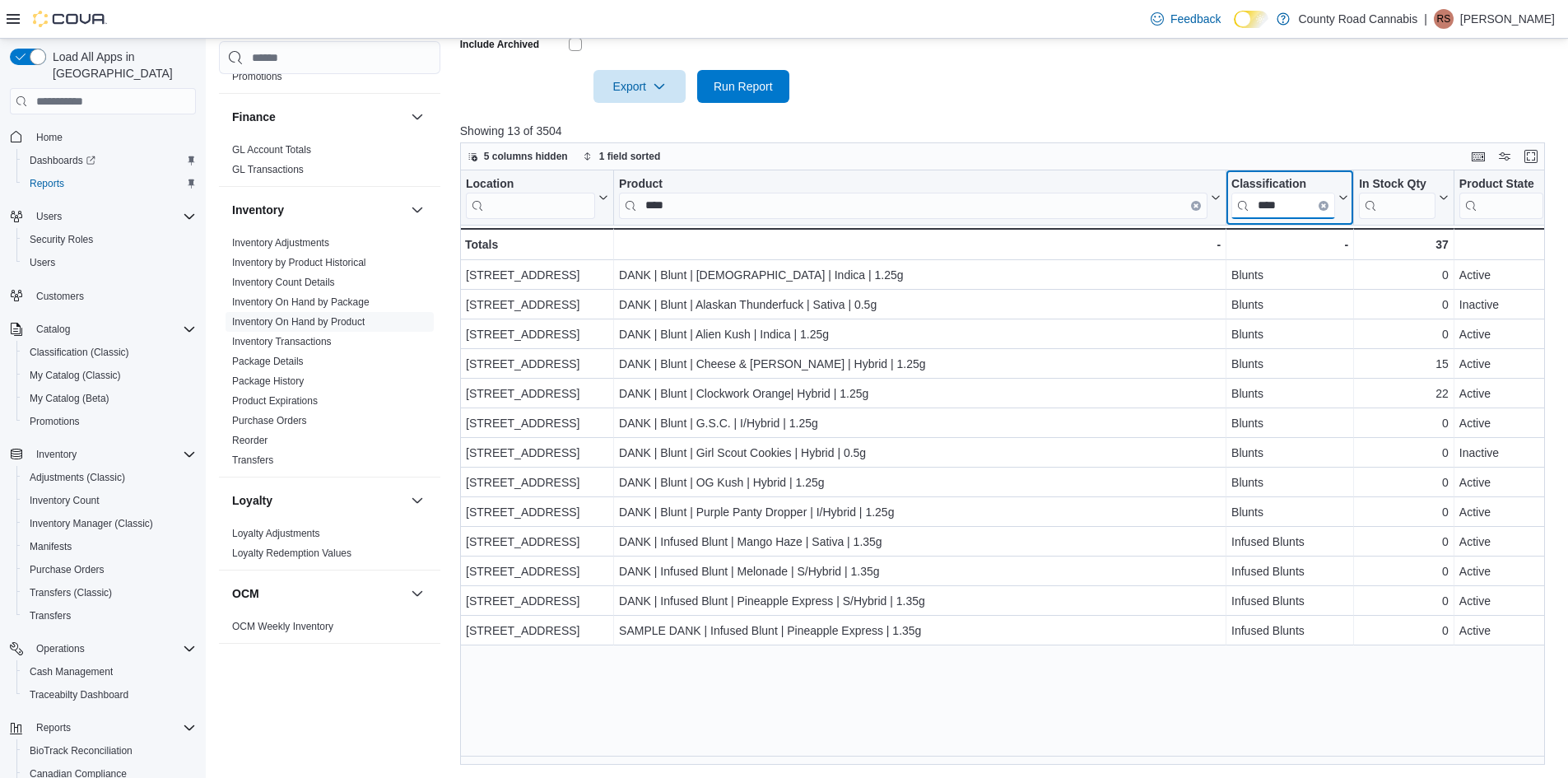
drag, startPoint x: 1290, startPoint y: 204, endPoint x: 1125, endPoint y: 202, distance: 165.0
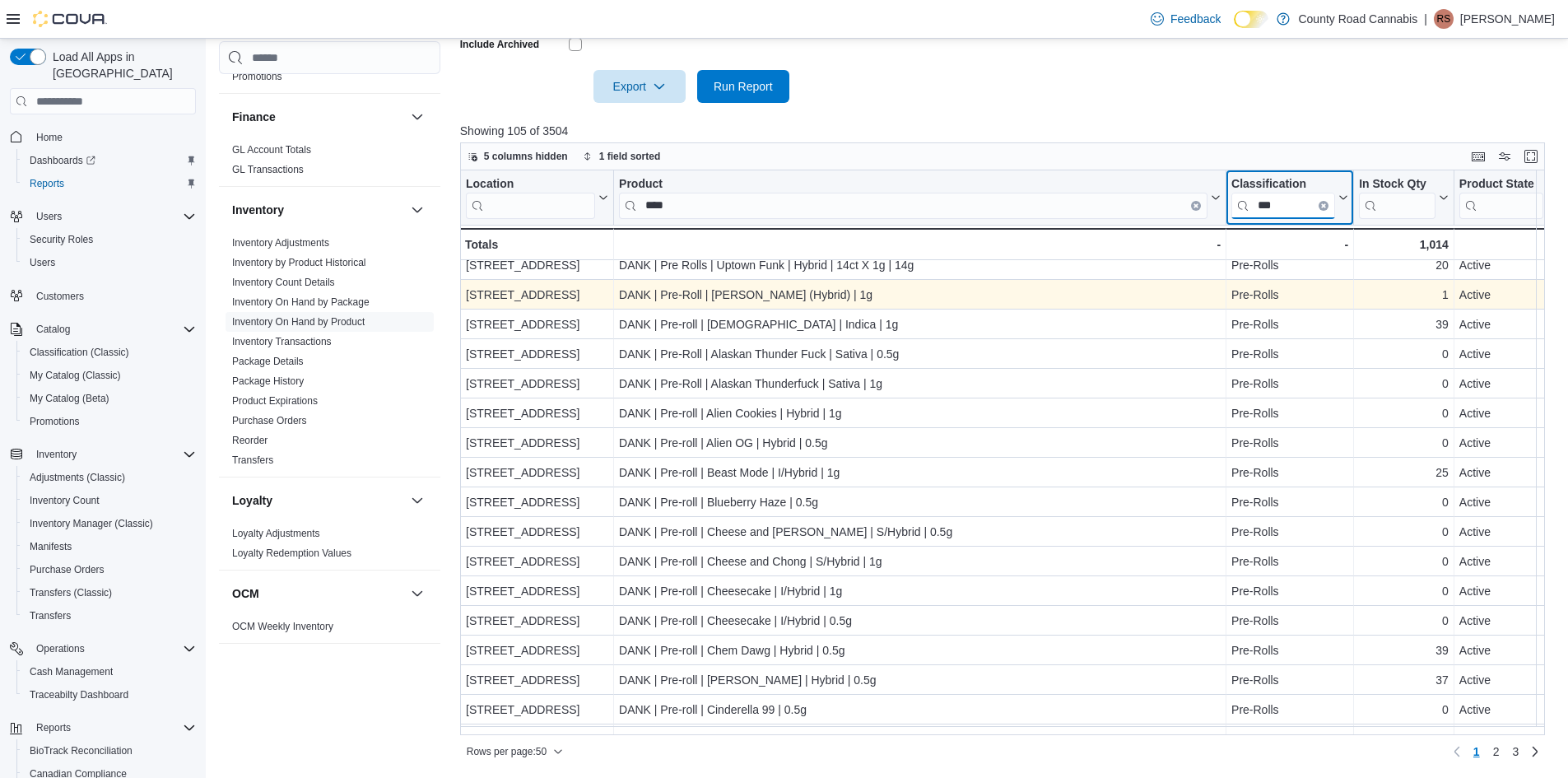
scroll to position [1015, 0]
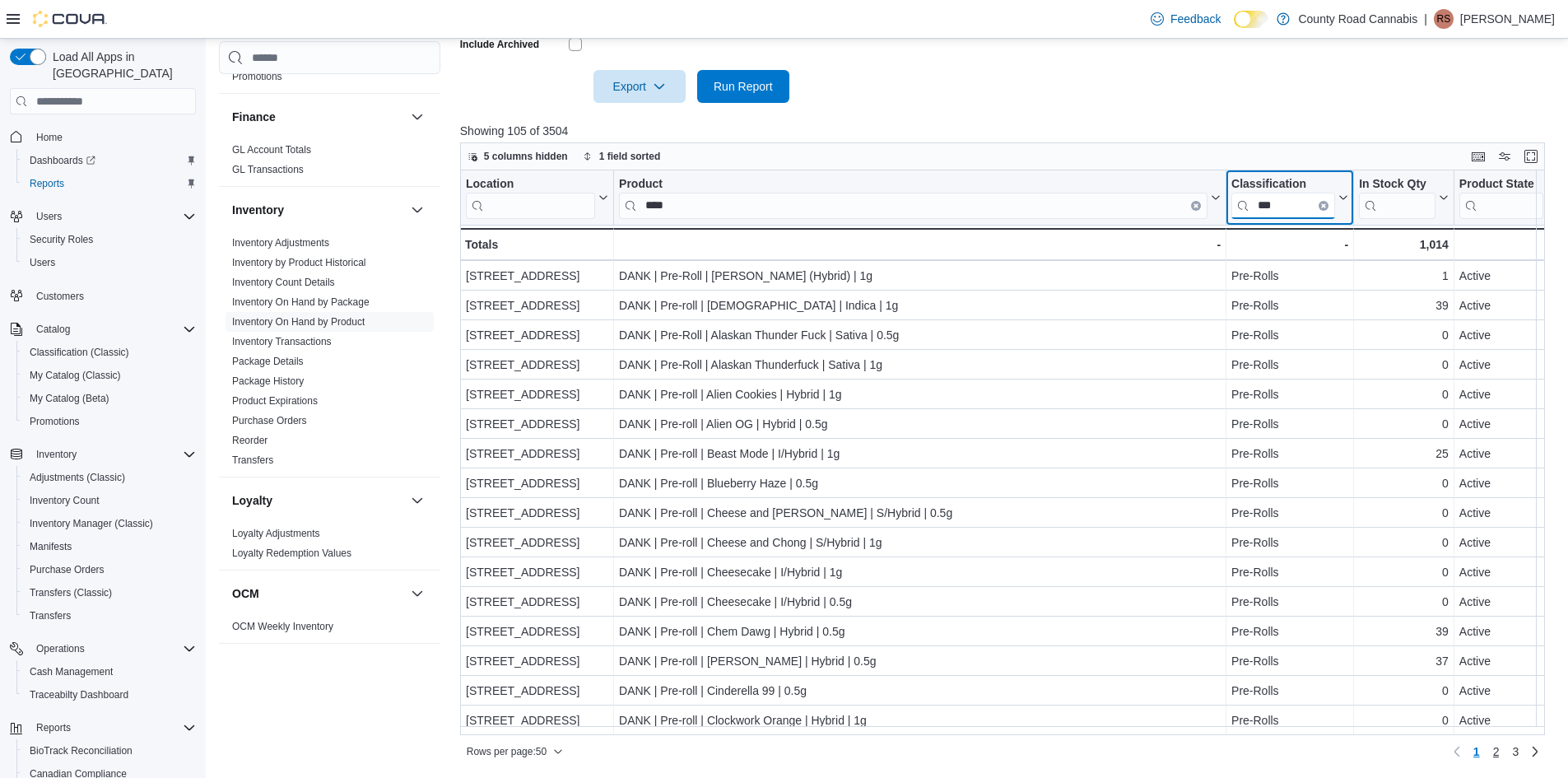
type input "***"
click at [1500, 754] on span "2" at bounding box center [1497, 752] width 7 height 17
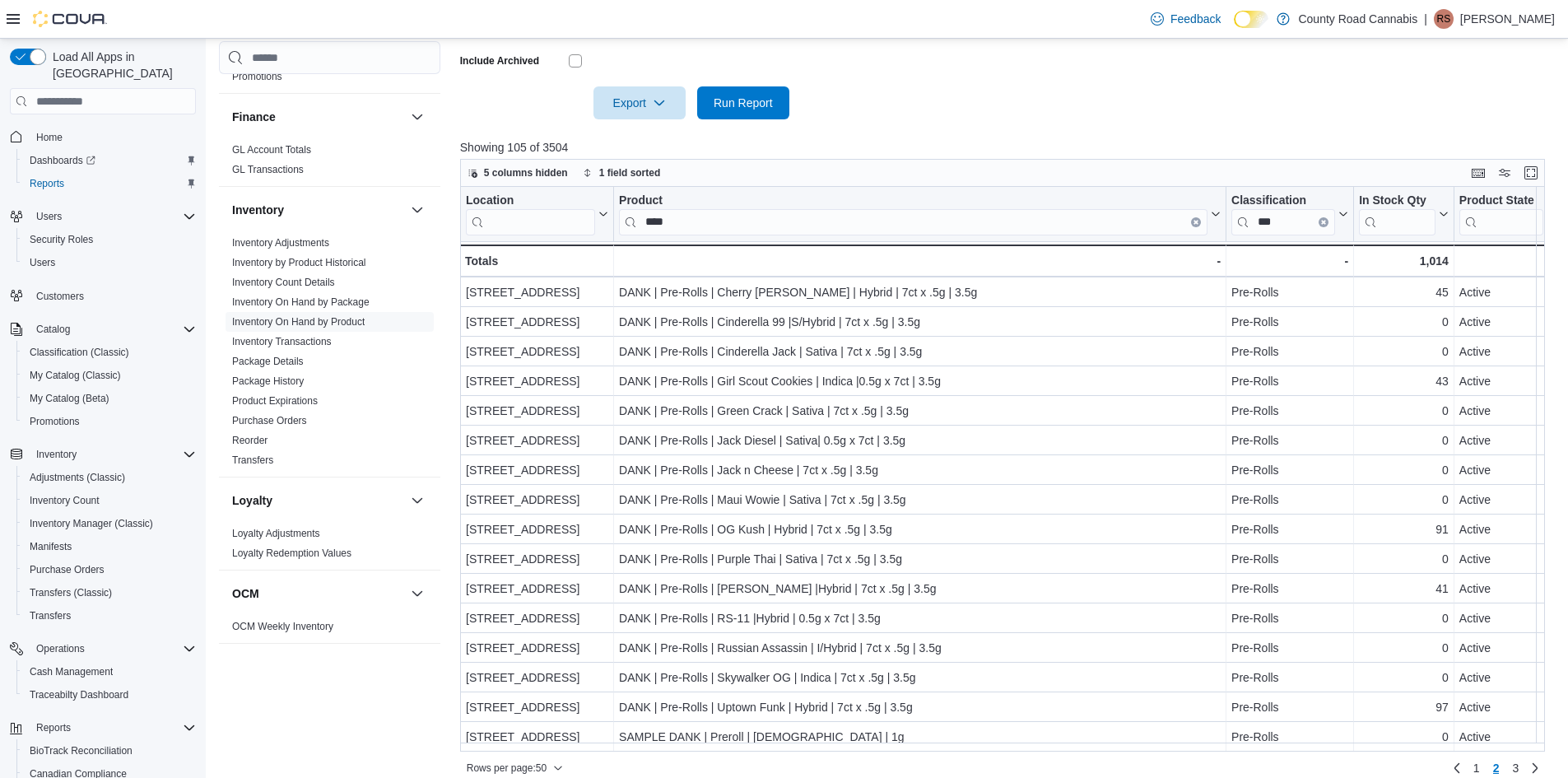
scroll to position [534, 0]
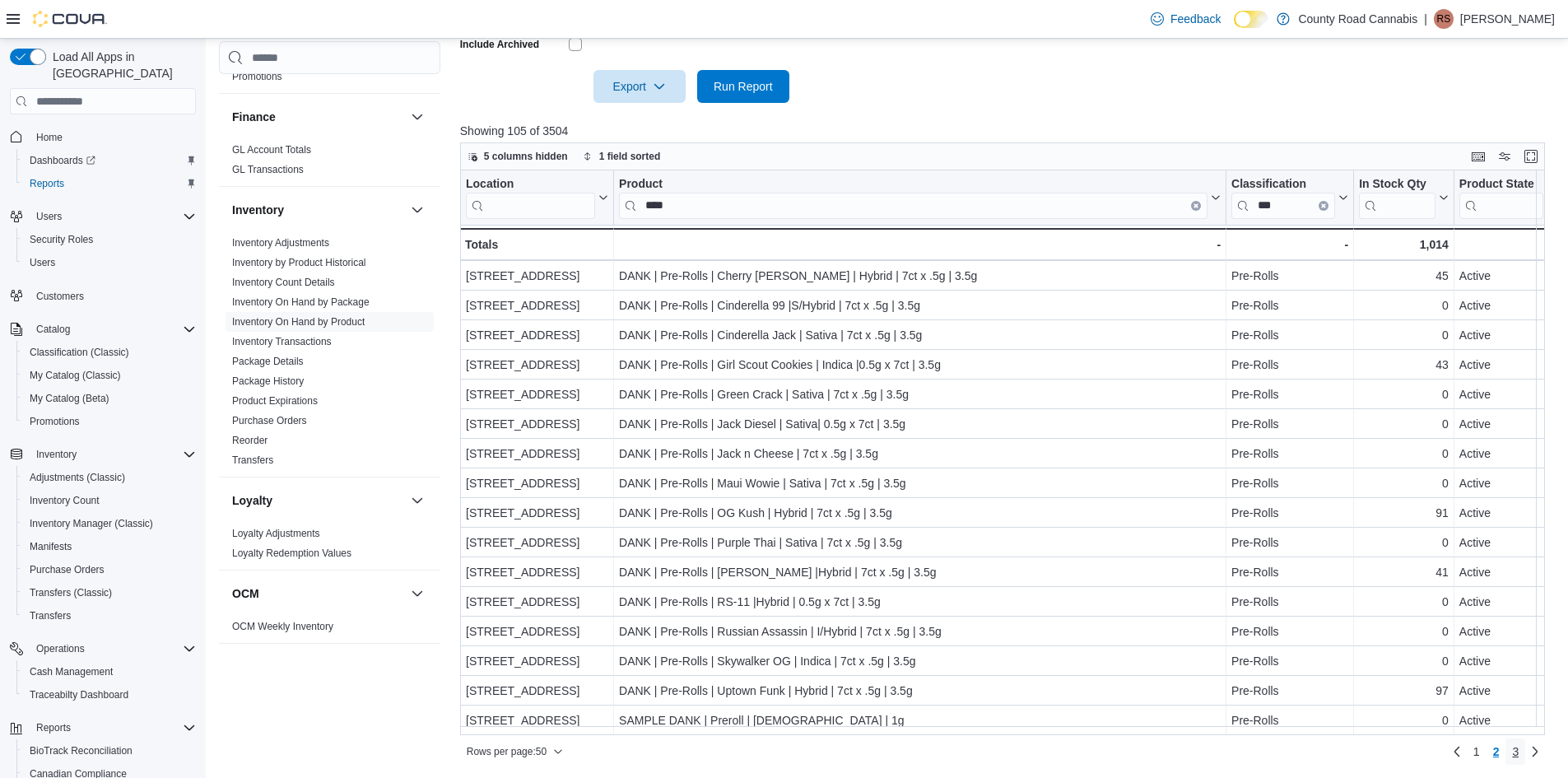
click at [1518, 747] on span "3" at bounding box center [1515, 752] width 7 height 17
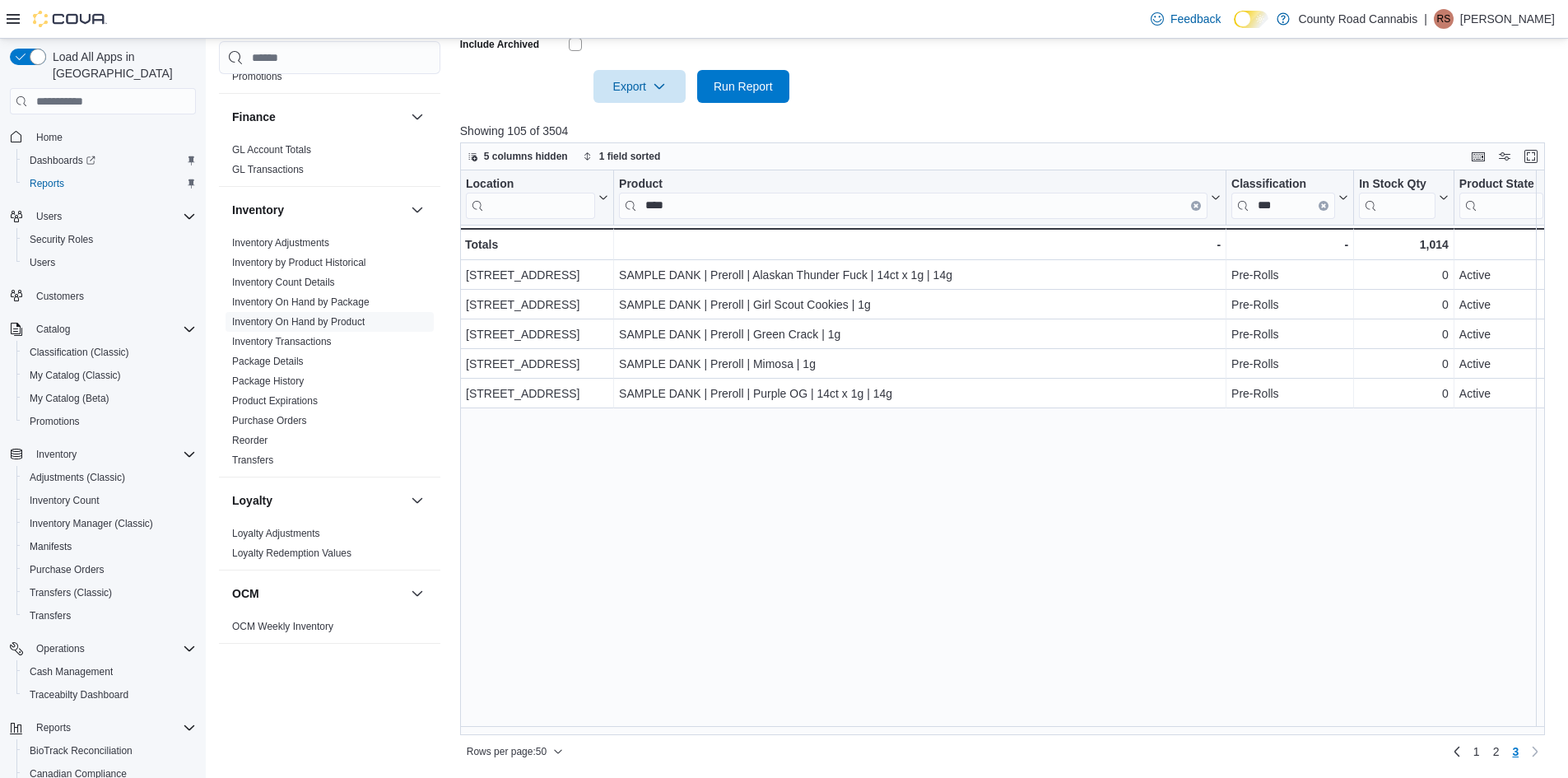
scroll to position [0, 0]
click at [1323, 202] on button "Clear input" at bounding box center [1323, 206] width 10 height 10
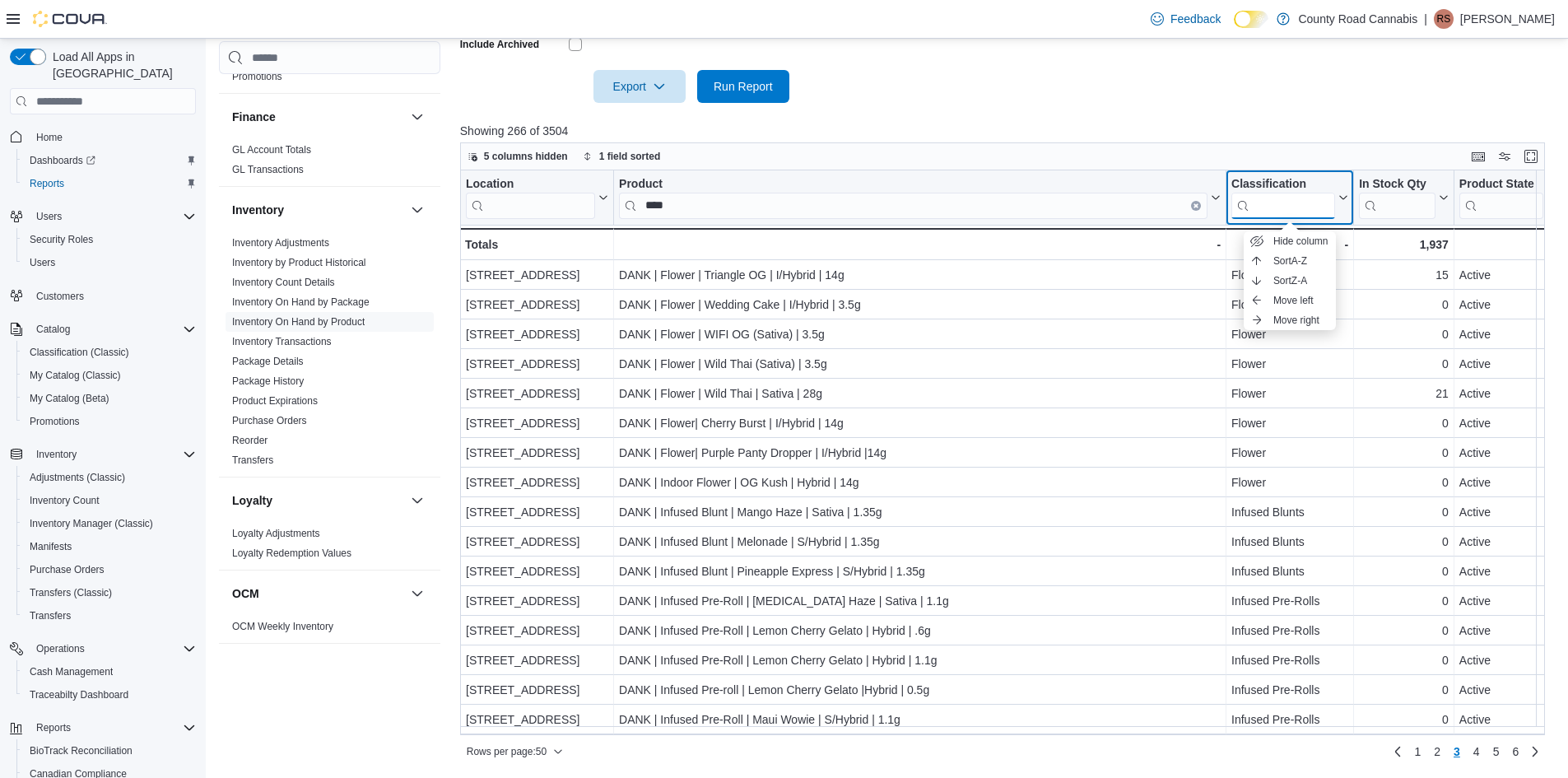
click at [1289, 203] on input "search" at bounding box center [1284, 206] width 104 height 26
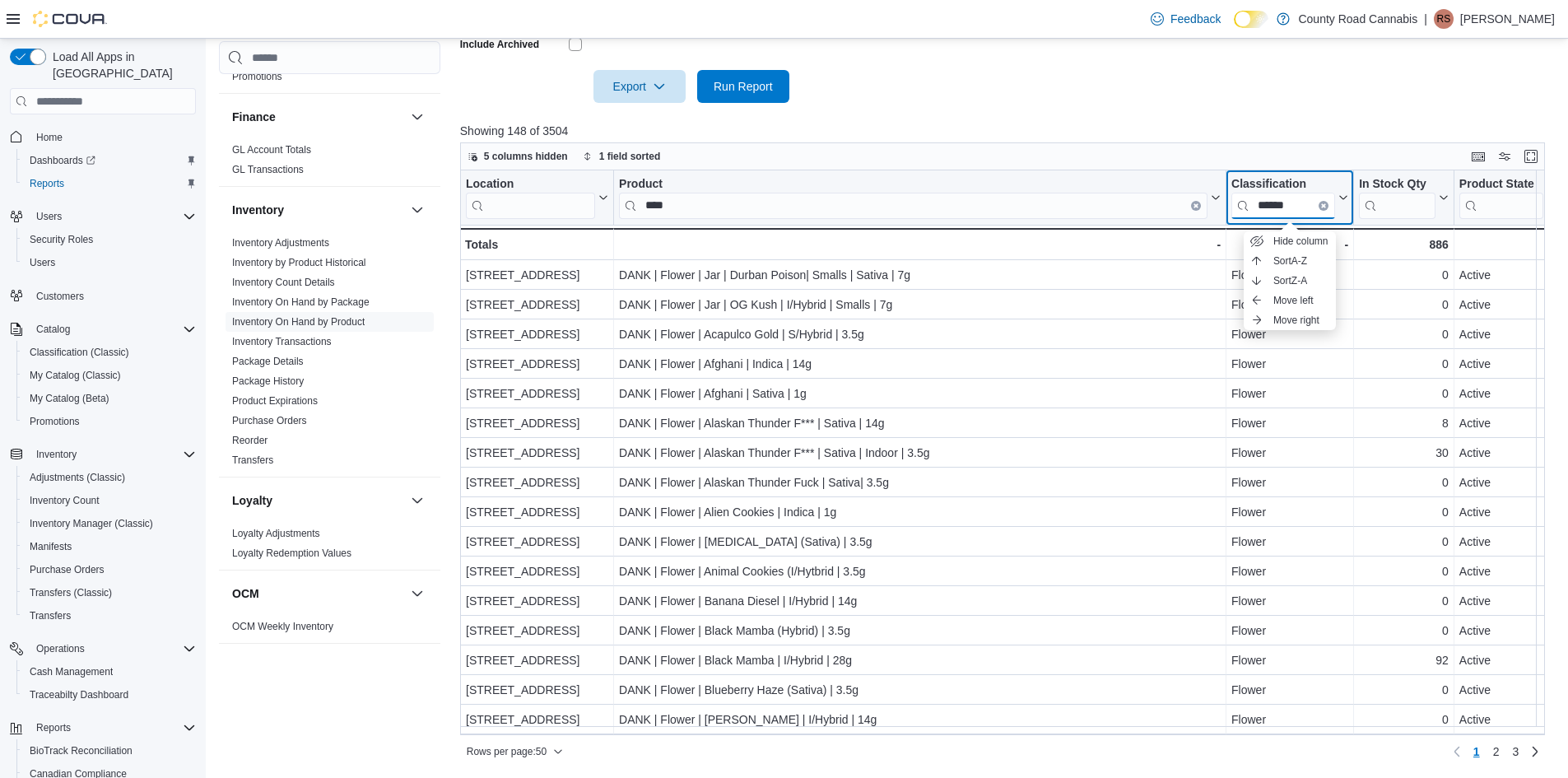
type input "******"
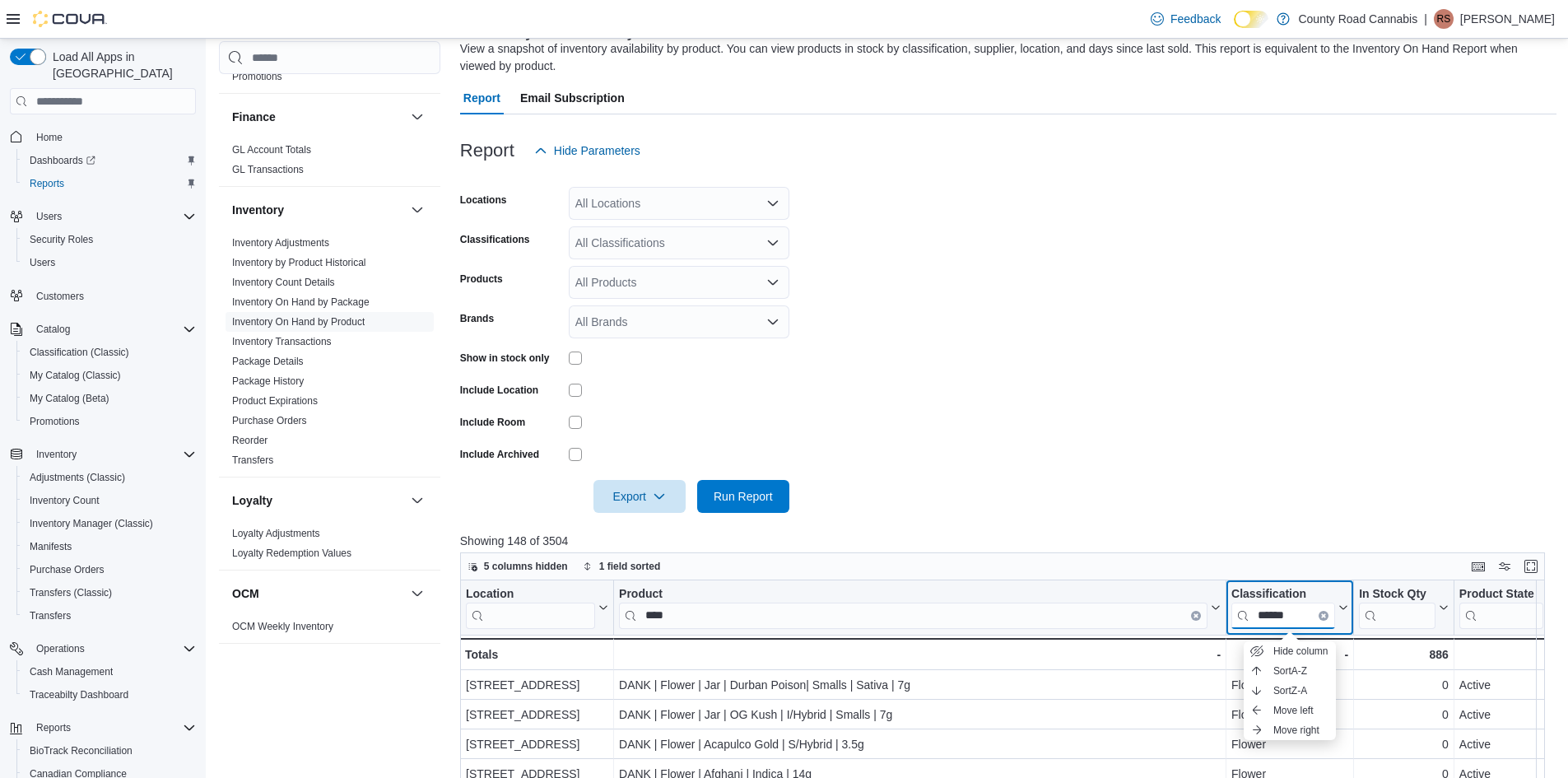
scroll to position [122, 0]
click at [731, 500] on span "Run Report" at bounding box center [744, 497] width 59 height 17
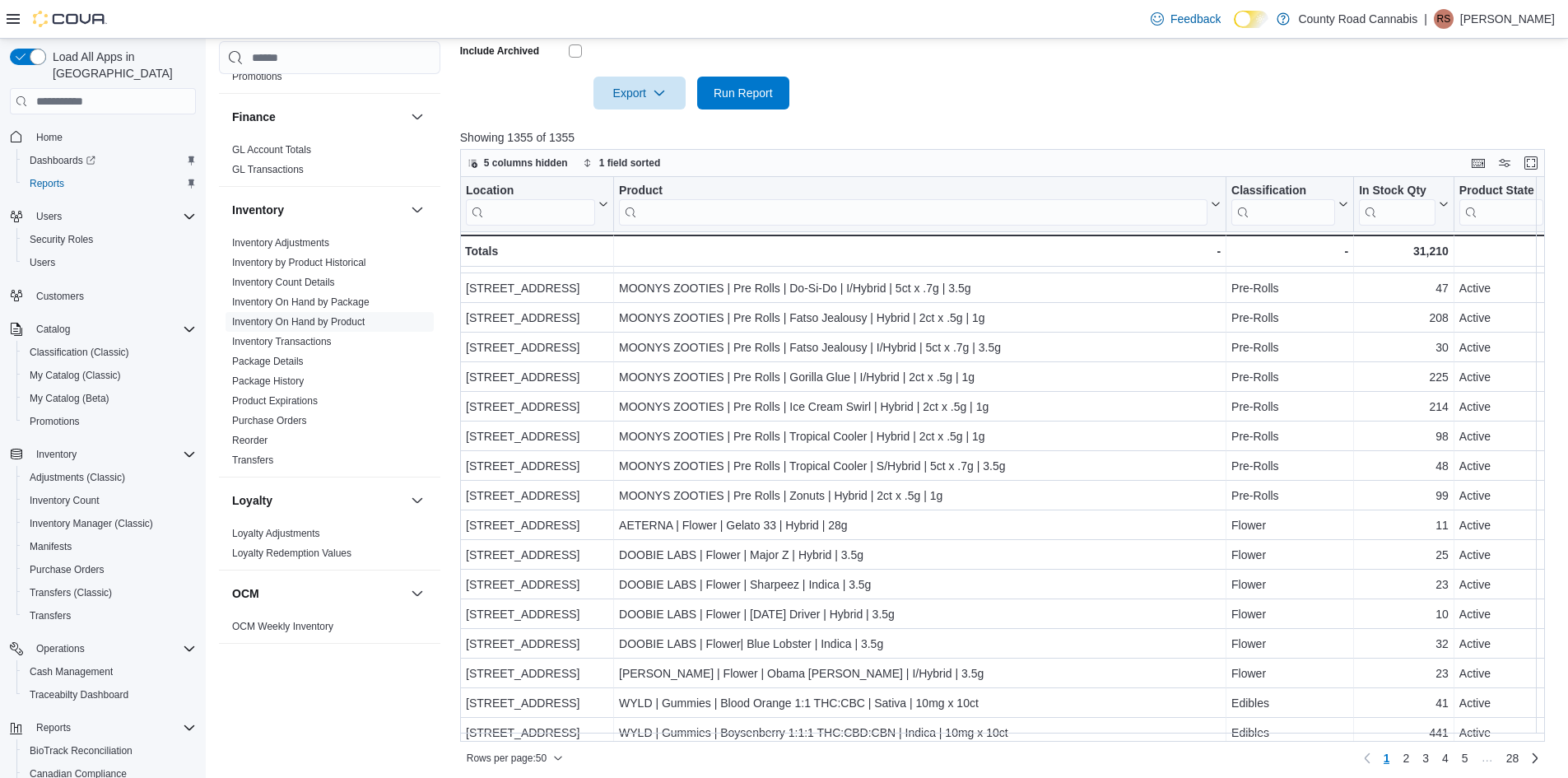
scroll to position [534, 0]
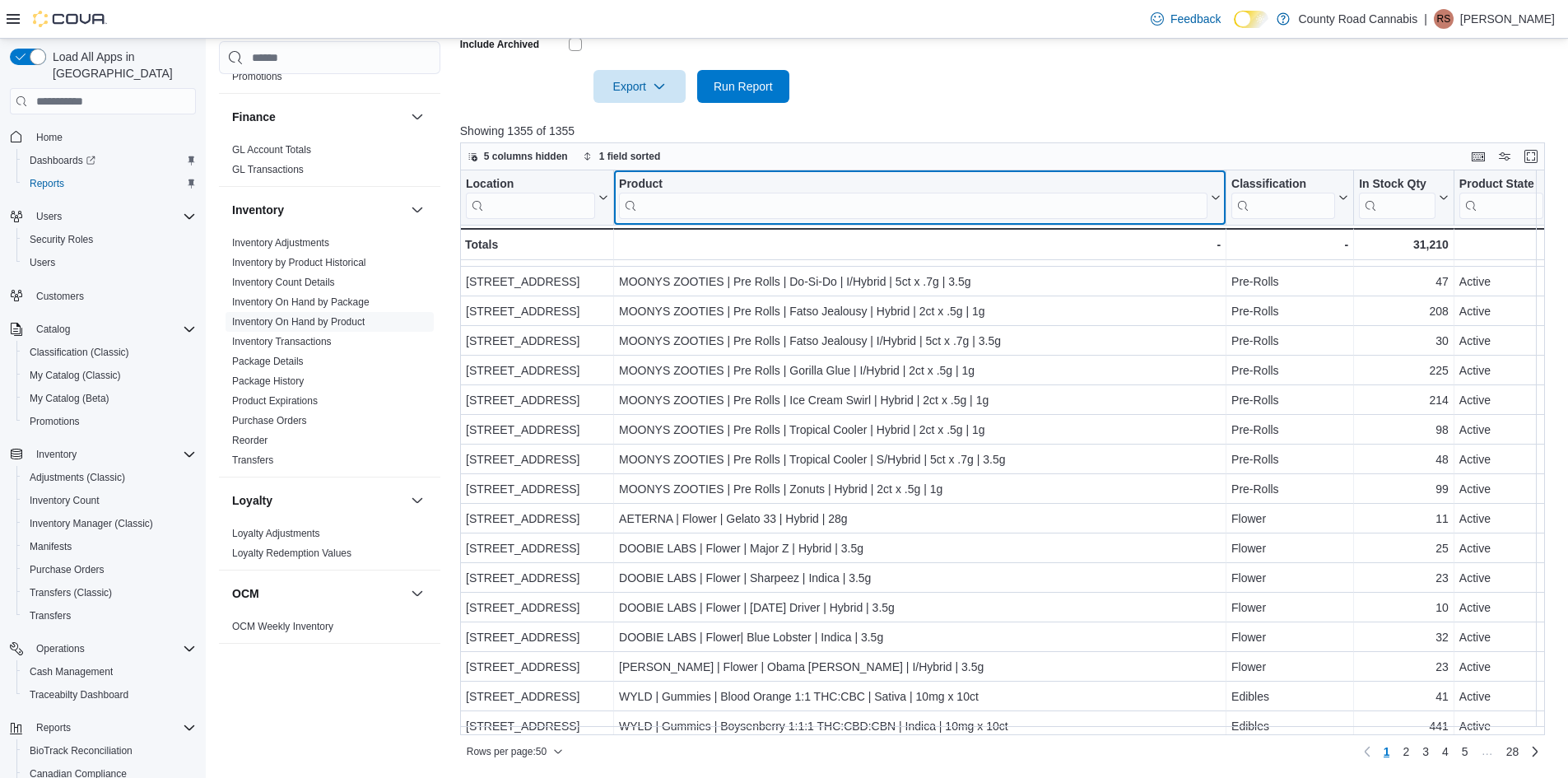
click at [758, 201] on input "search" at bounding box center [913, 206] width 588 height 26
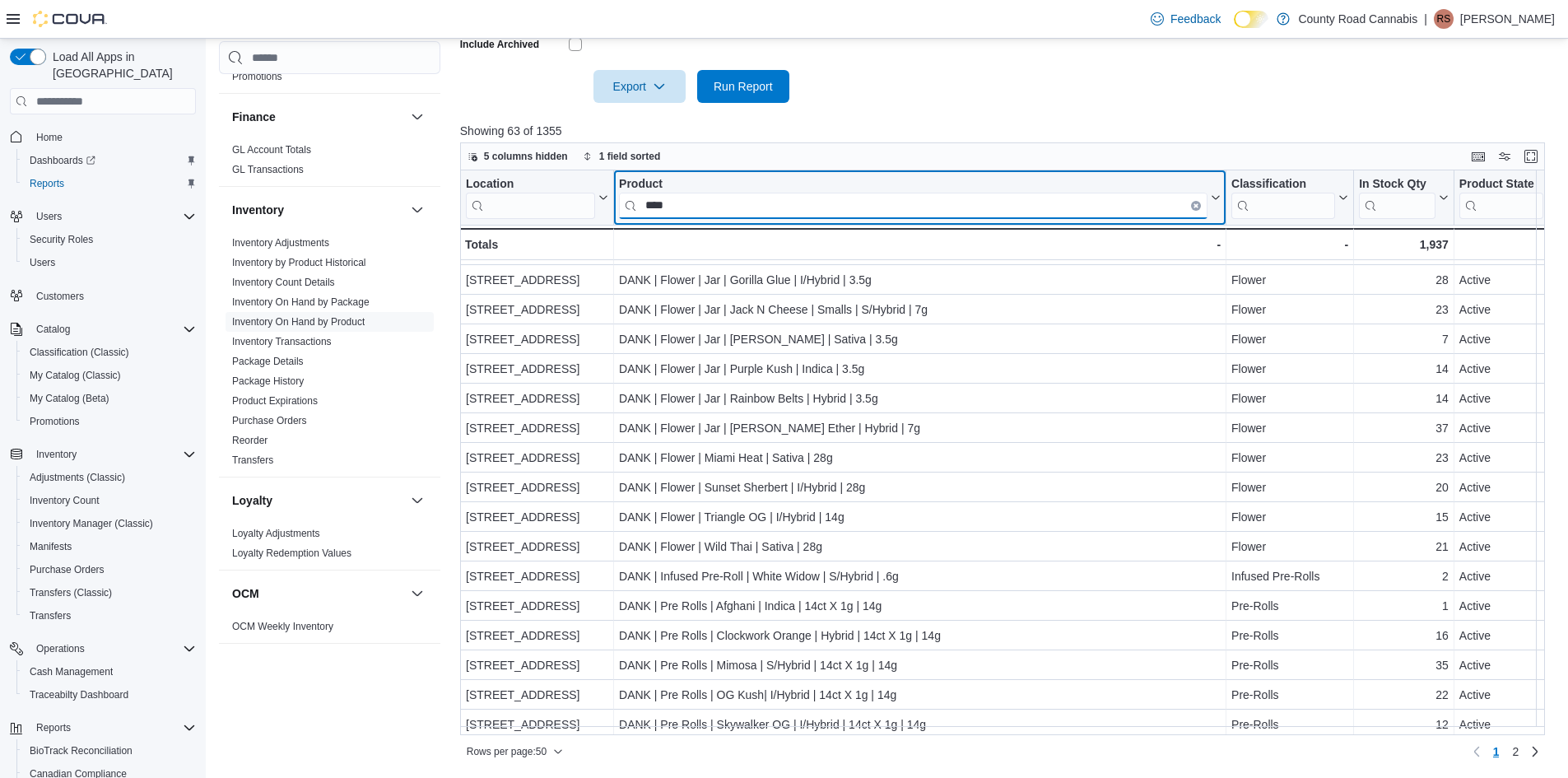
scroll to position [494, 0]
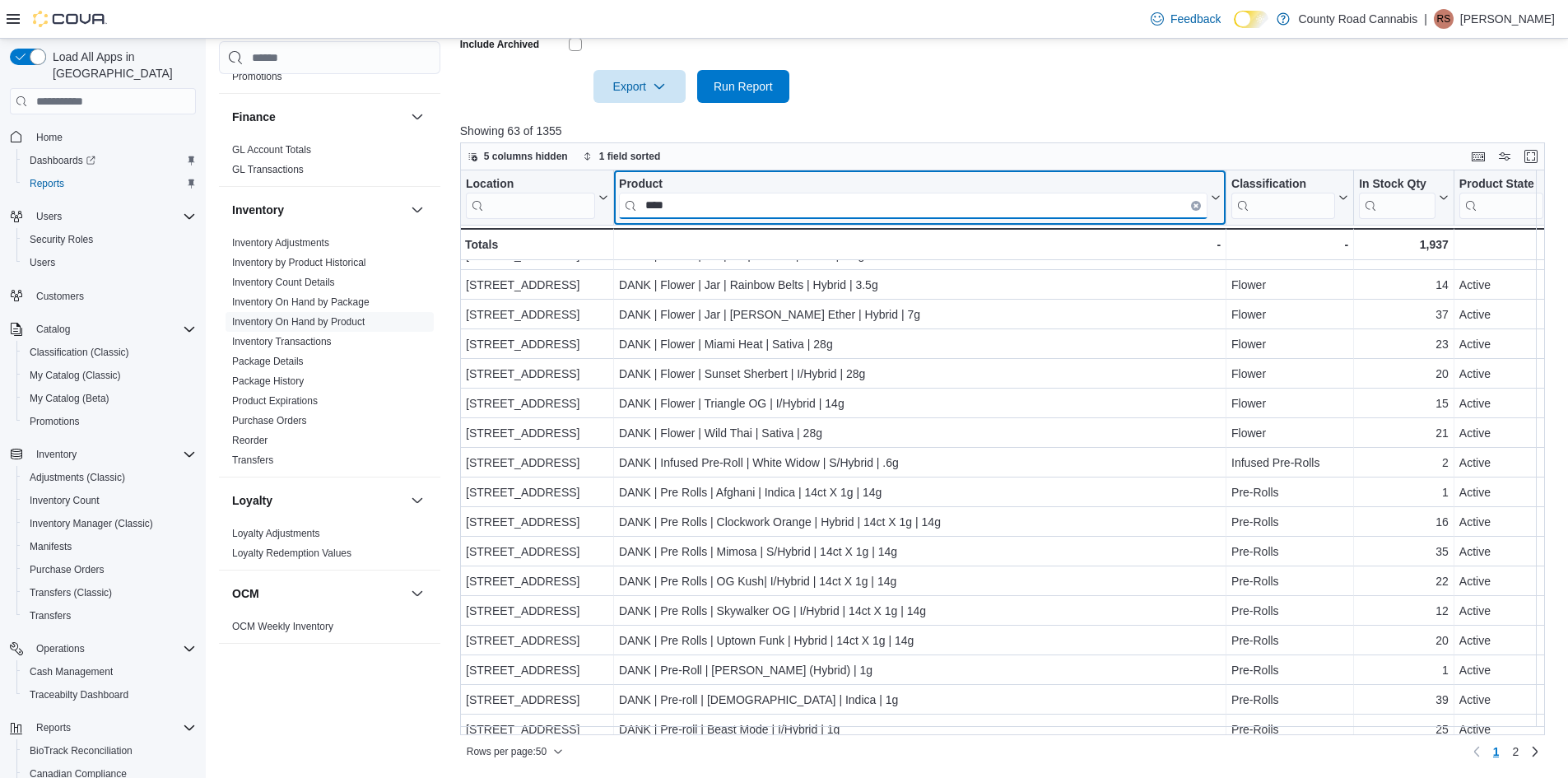
type input "****"
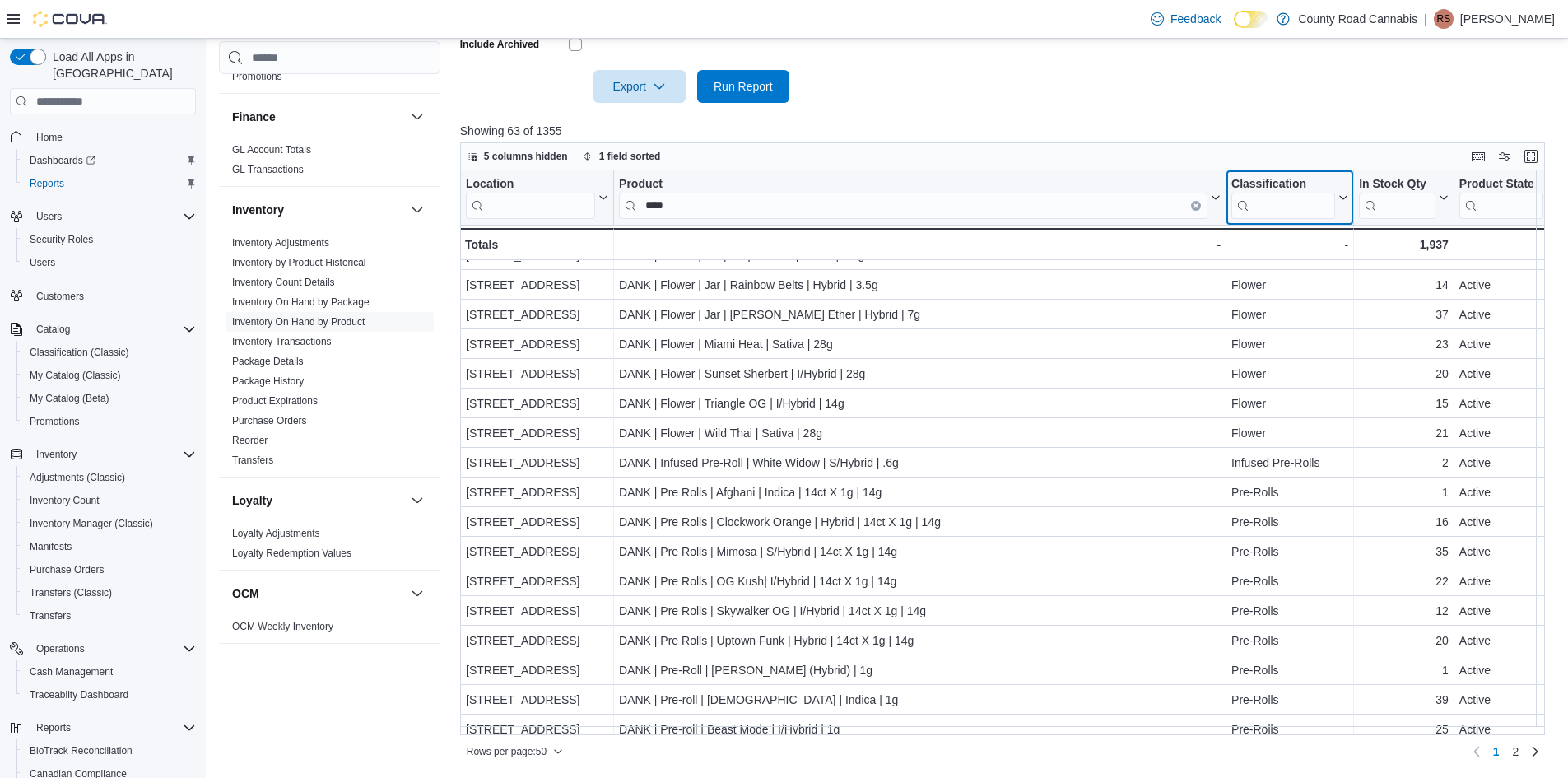
click at [1272, 192] on input "search" at bounding box center [1284, 206] width 104 height 26
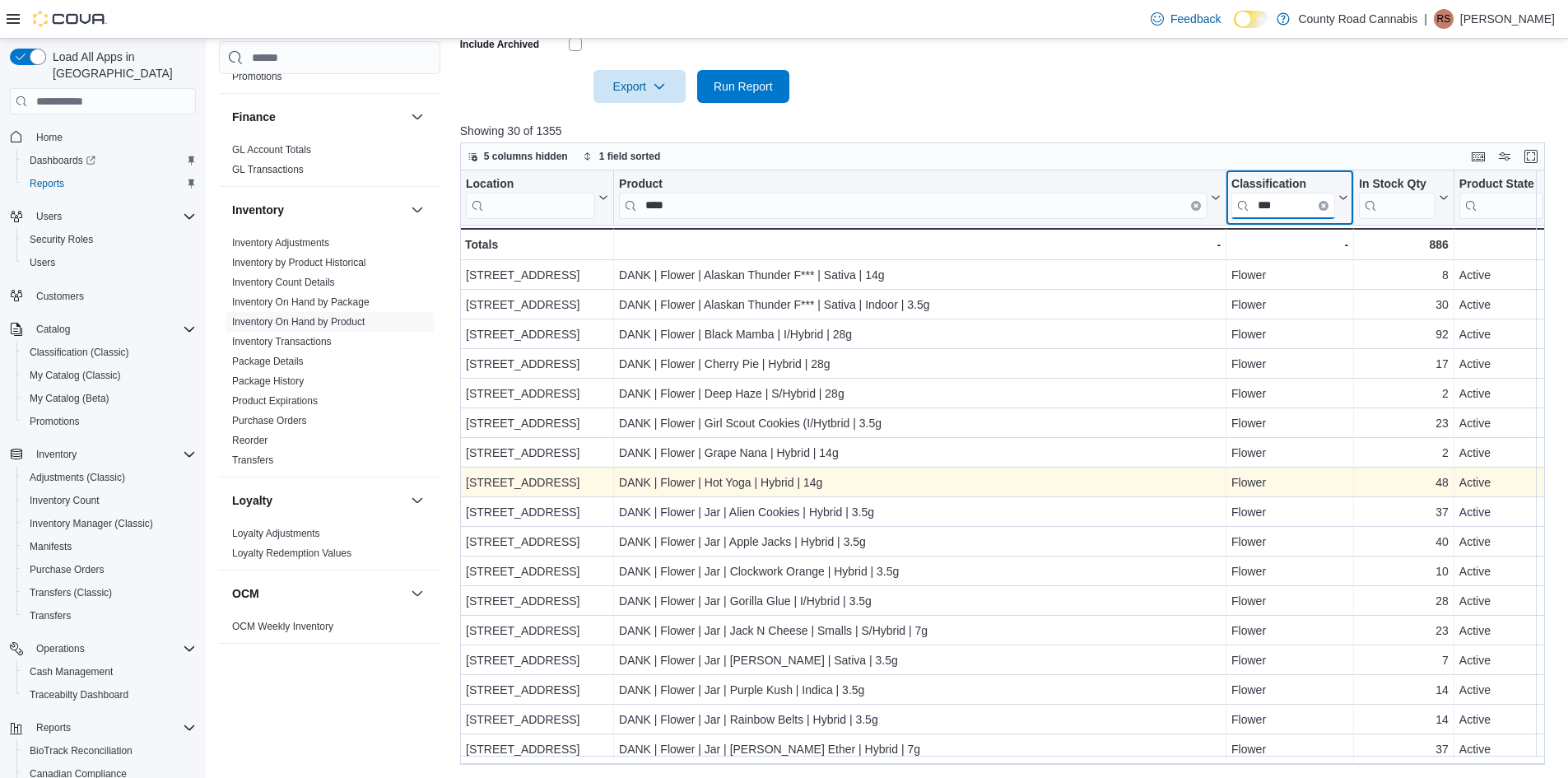
scroll to position [452, 0]
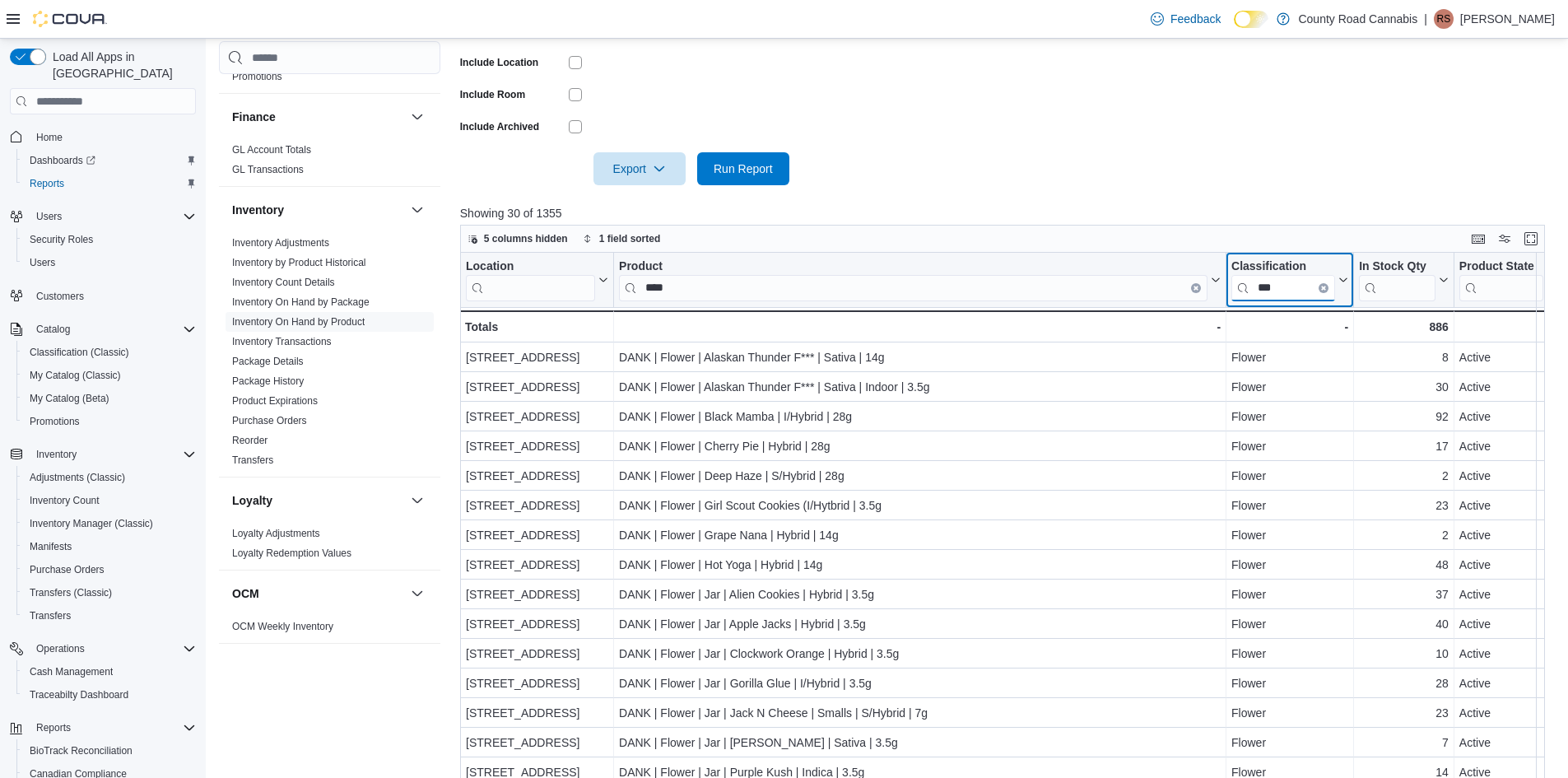
type input "***"
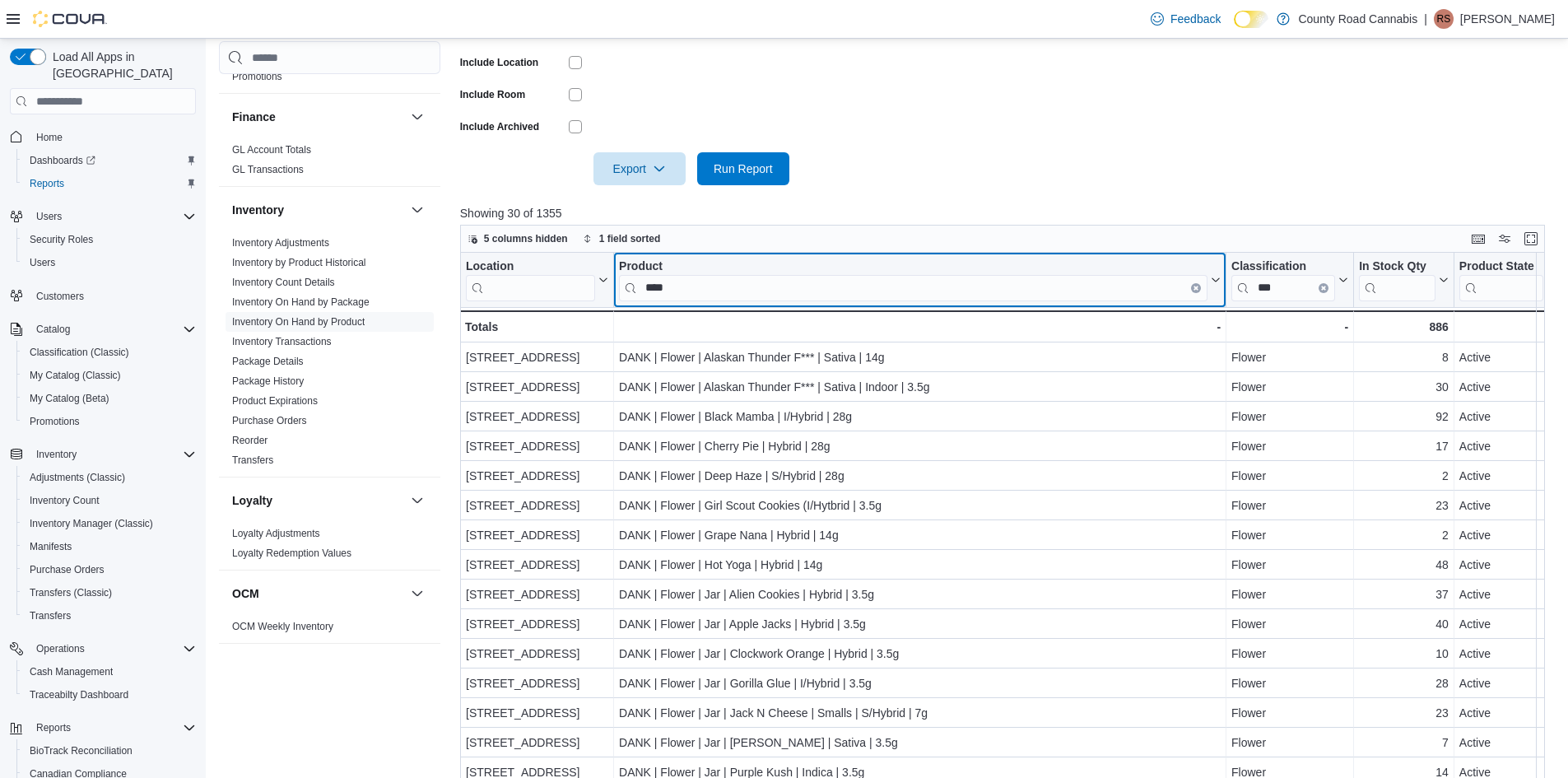
drag, startPoint x: 696, startPoint y: 279, endPoint x: 537, endPoint y: 259, distance: 160.3
drag, startPoint x: 687, startPoint y: 295, endPoint x: 555, endPoint y: 277, distance: 133.2
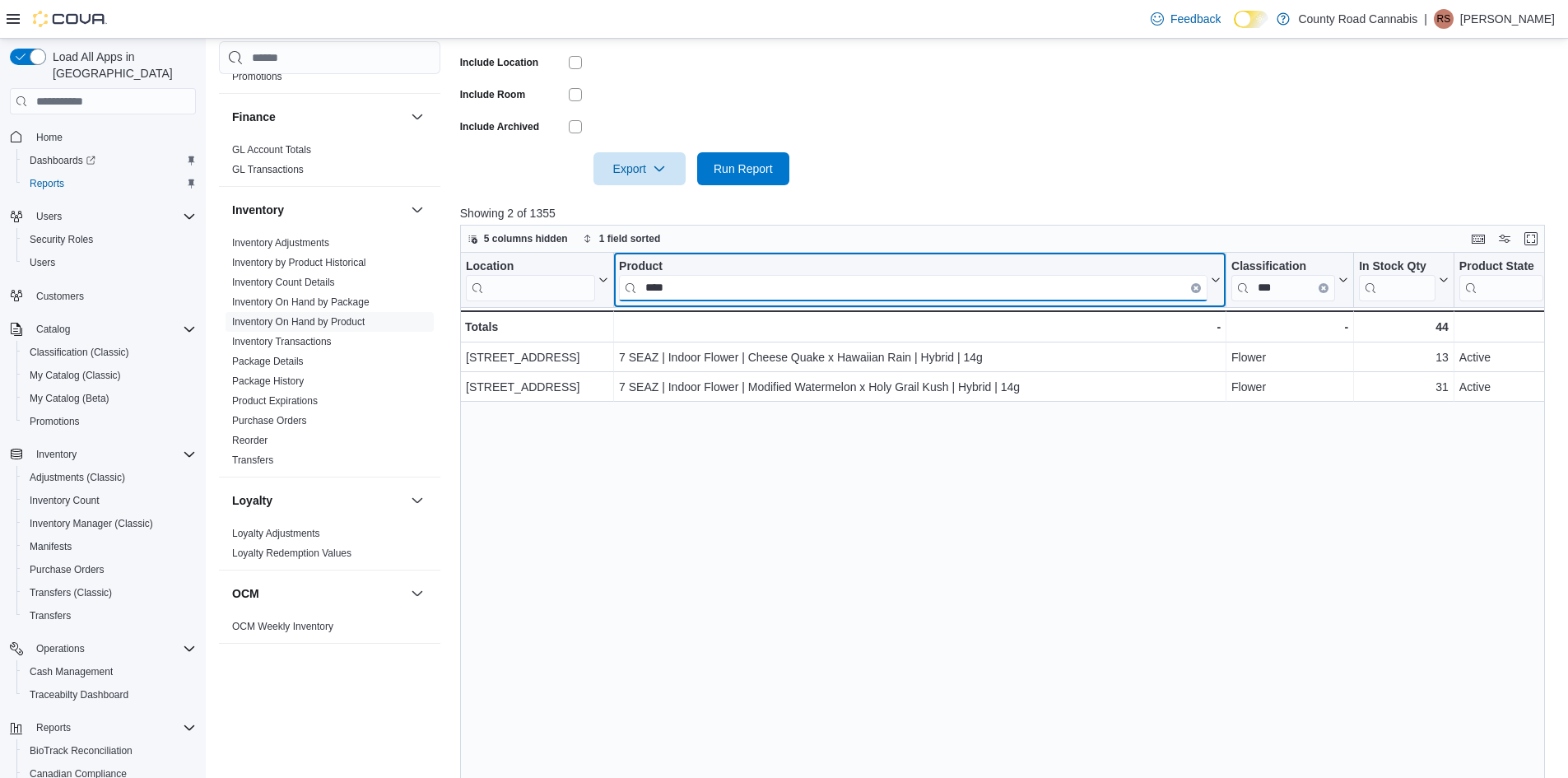
drag, startPoint x: 698, startPoint y: 289, endPoint x: 584, endPoint y: 271, distance: 115.4
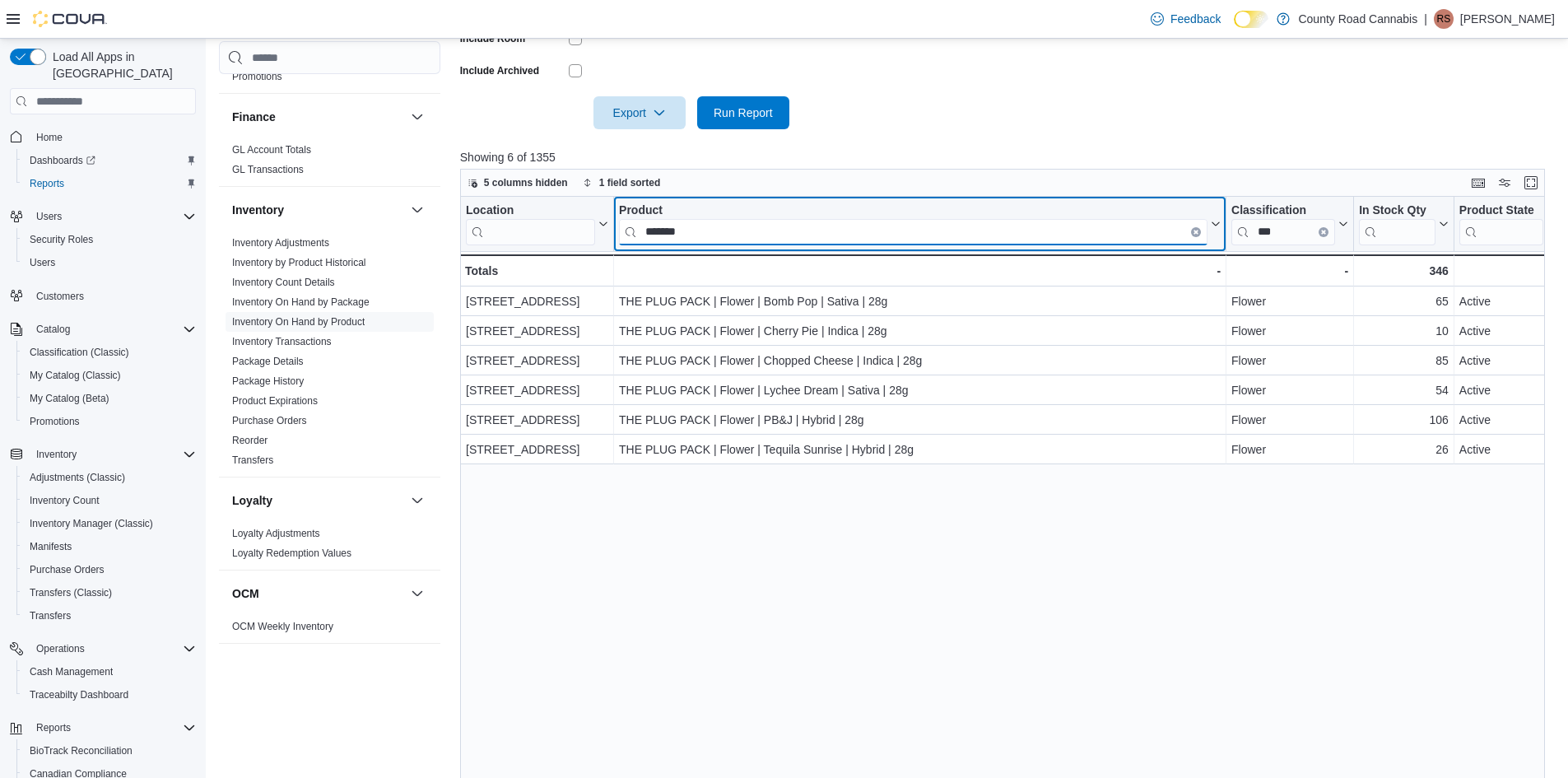
scroll to position [534, 0]
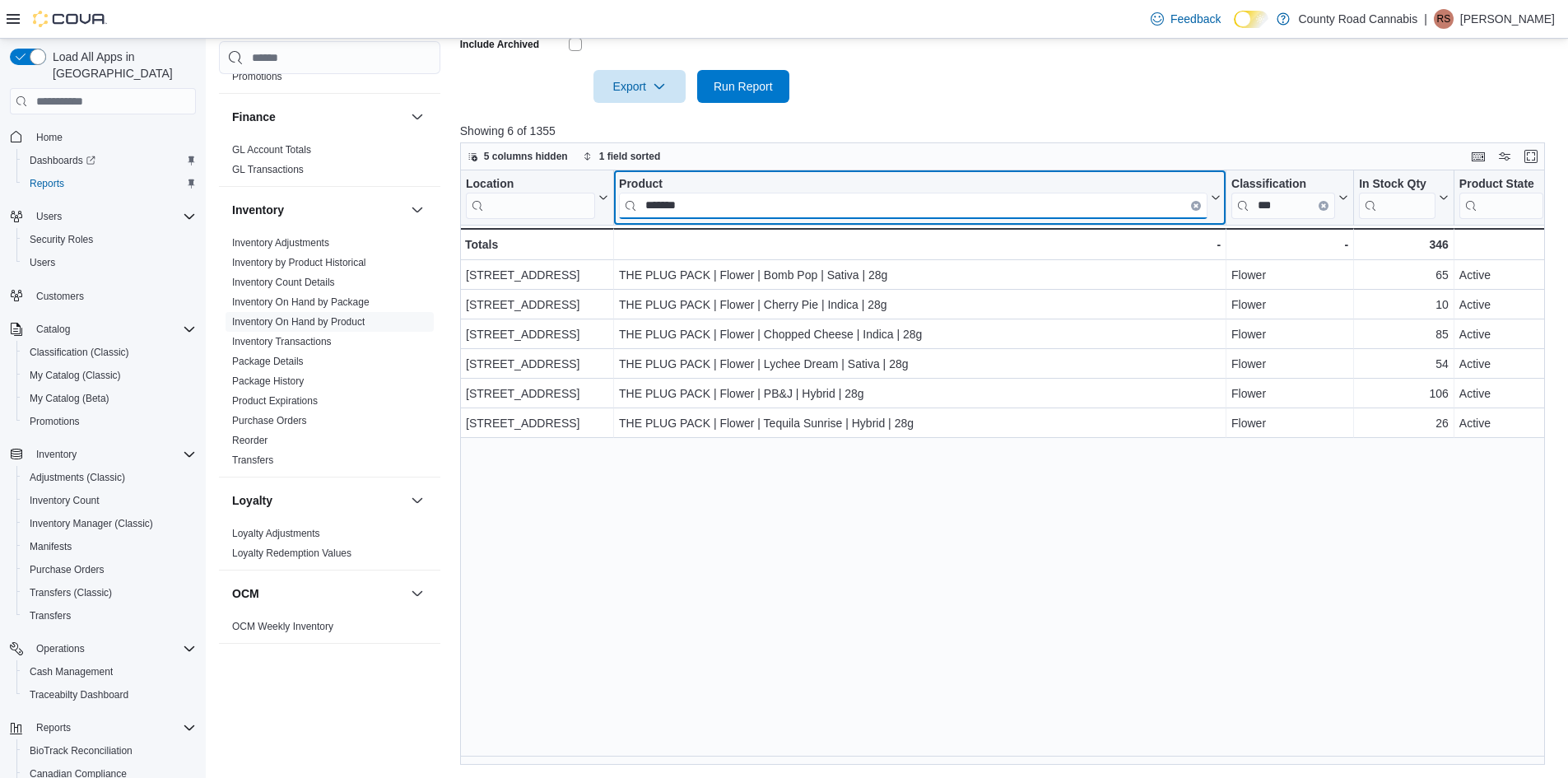
type input "*******"
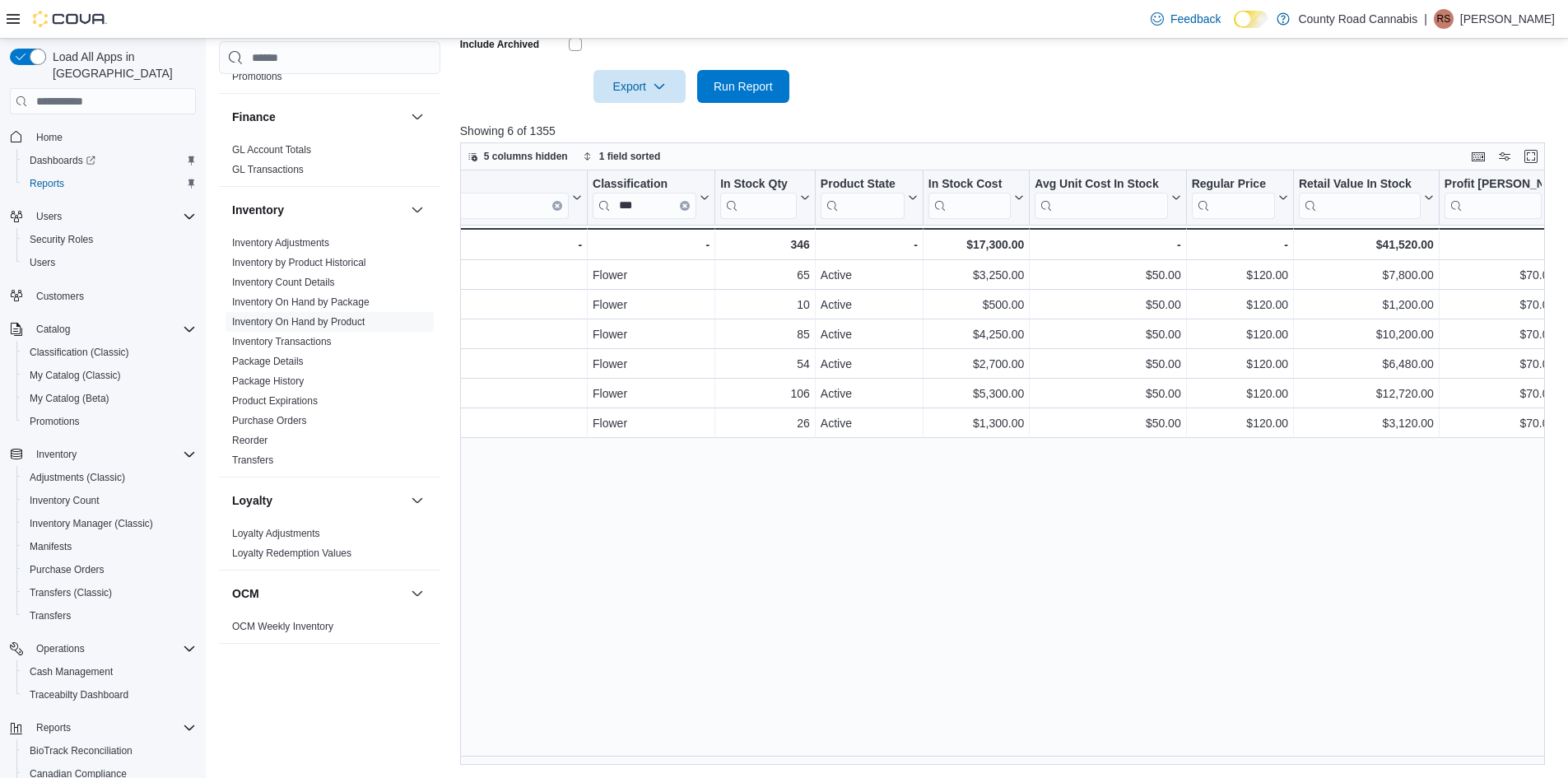
scroll to position [0, 0]
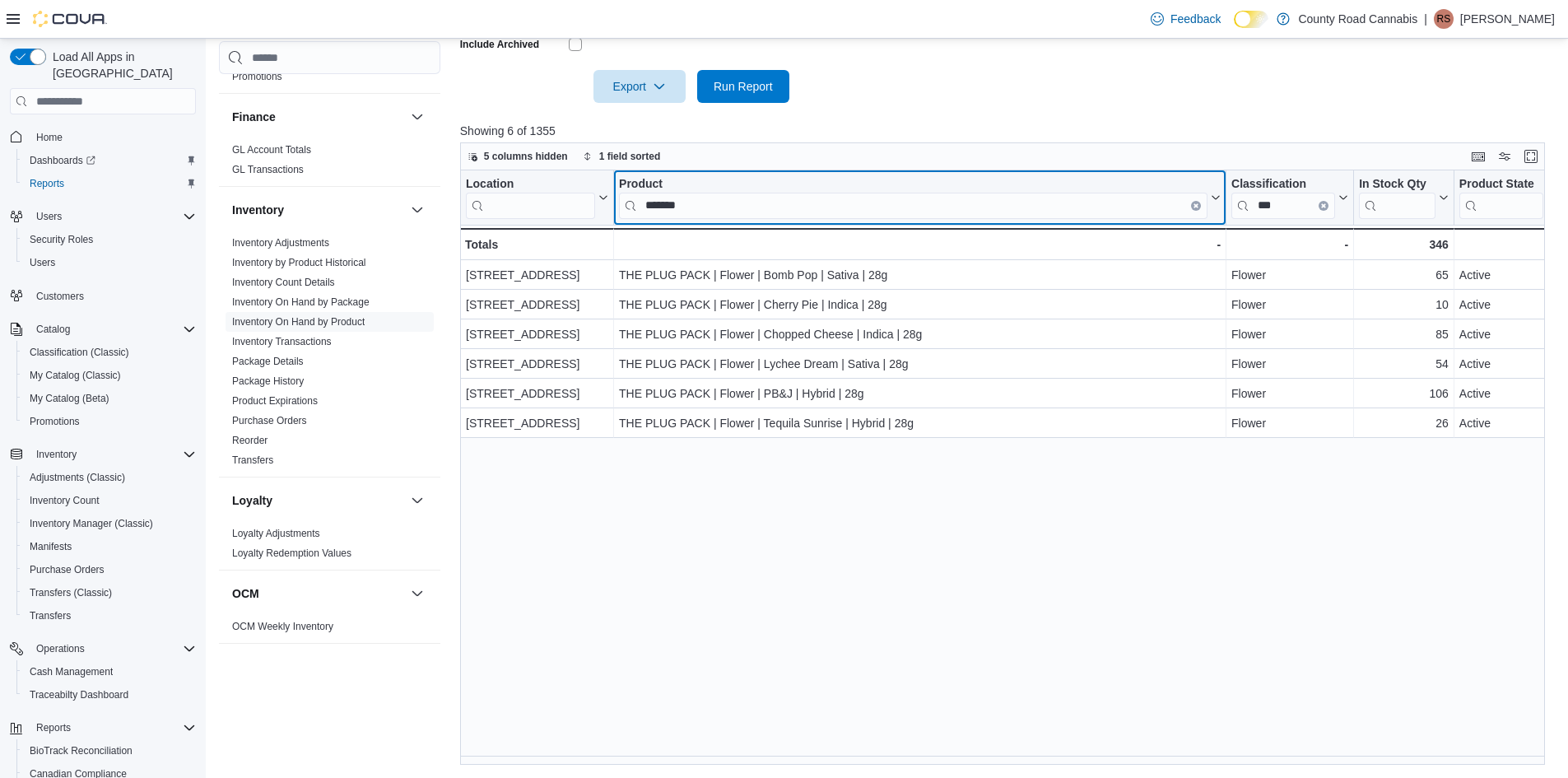
click at [1195, 202] on button "Clear input" at bounding box center [1196, 206] width 10 height 10
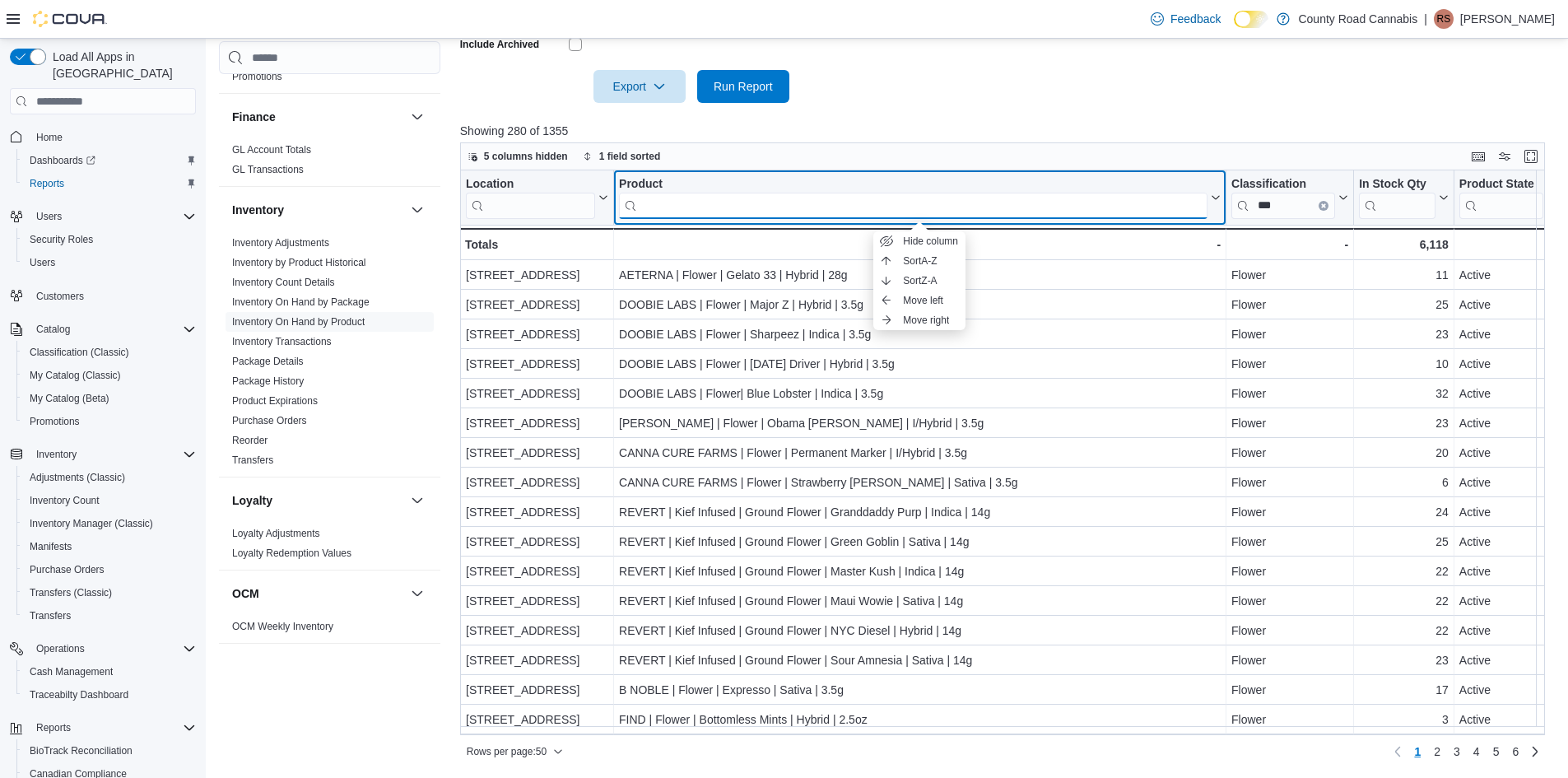
click at [796, 195] on input "search" at bounding box center [913, 206] width 588 height 26
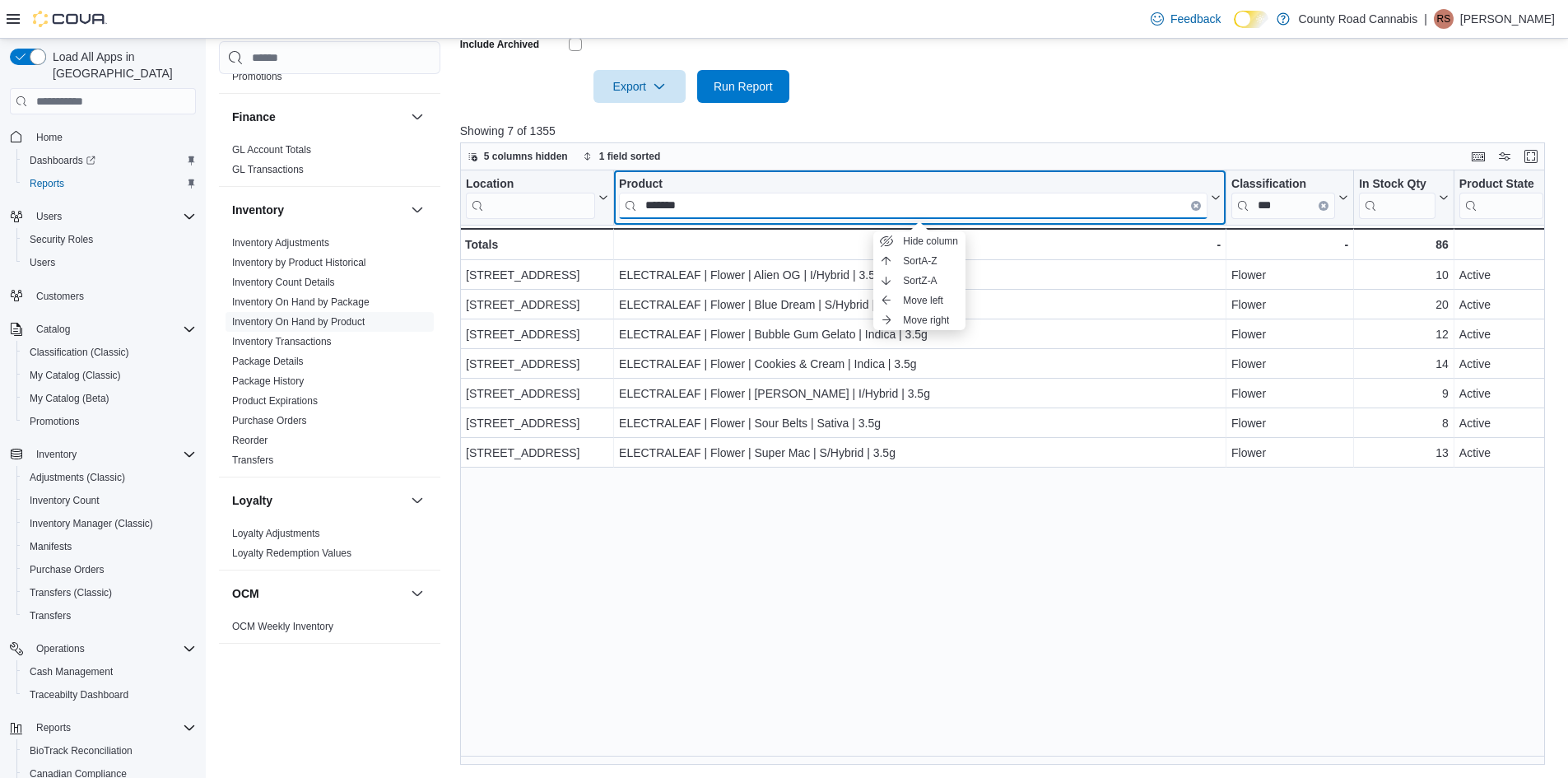
drag, startPoint x: 722, startPoint y: 203, endPoint x: 269, endPoint y: 181, distance: 453.5
click at [269, 181] on div "Cash Management Cash Management Cash Out Details Compliance OCS Transaction Sub…" at bounding box center [887, 174] width 1338 height 1180
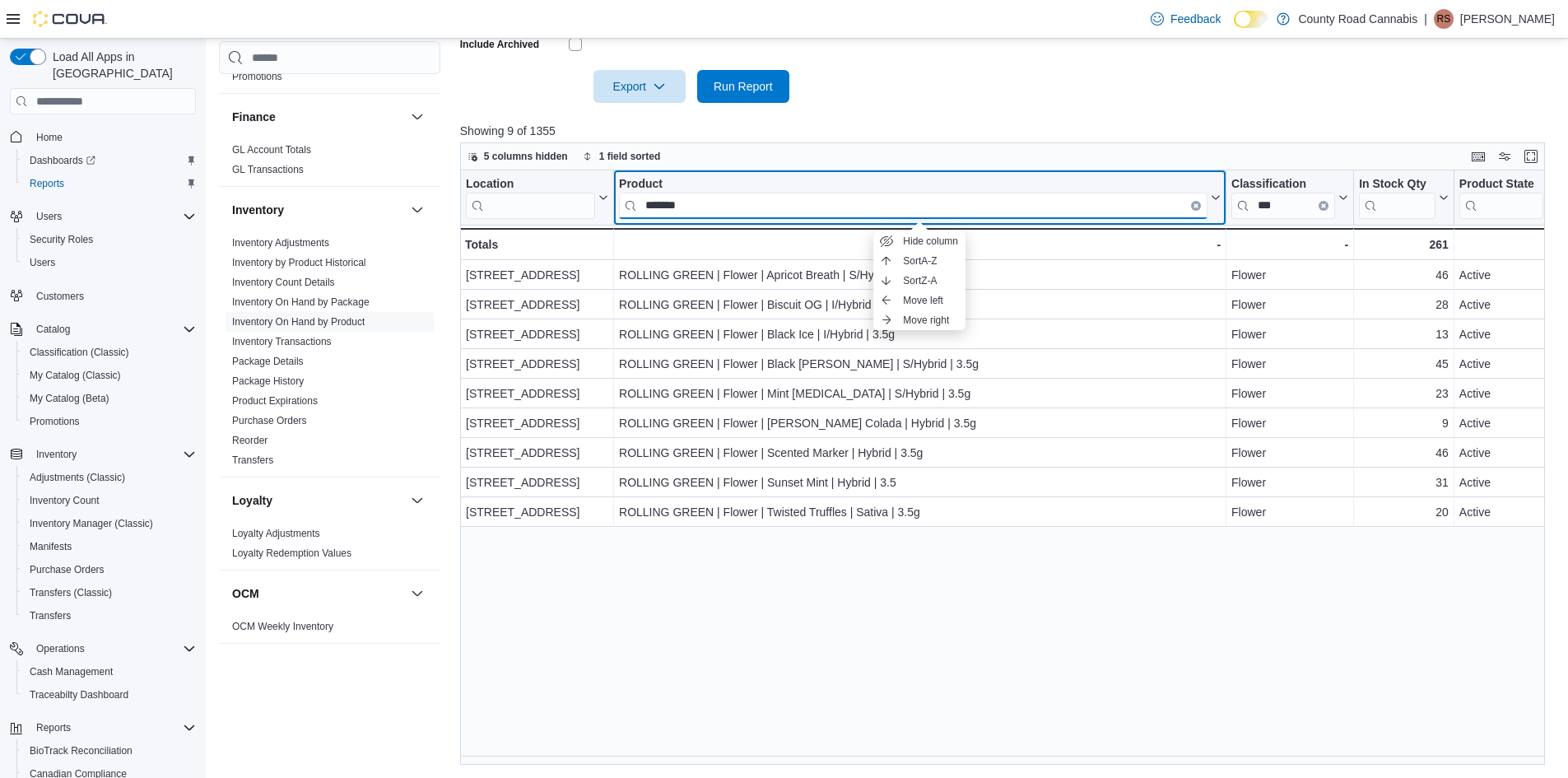
drag, startPoint x: 711, startPoint y: 205, endPoint x: 579, endPoint y: 195, distance: 132.4
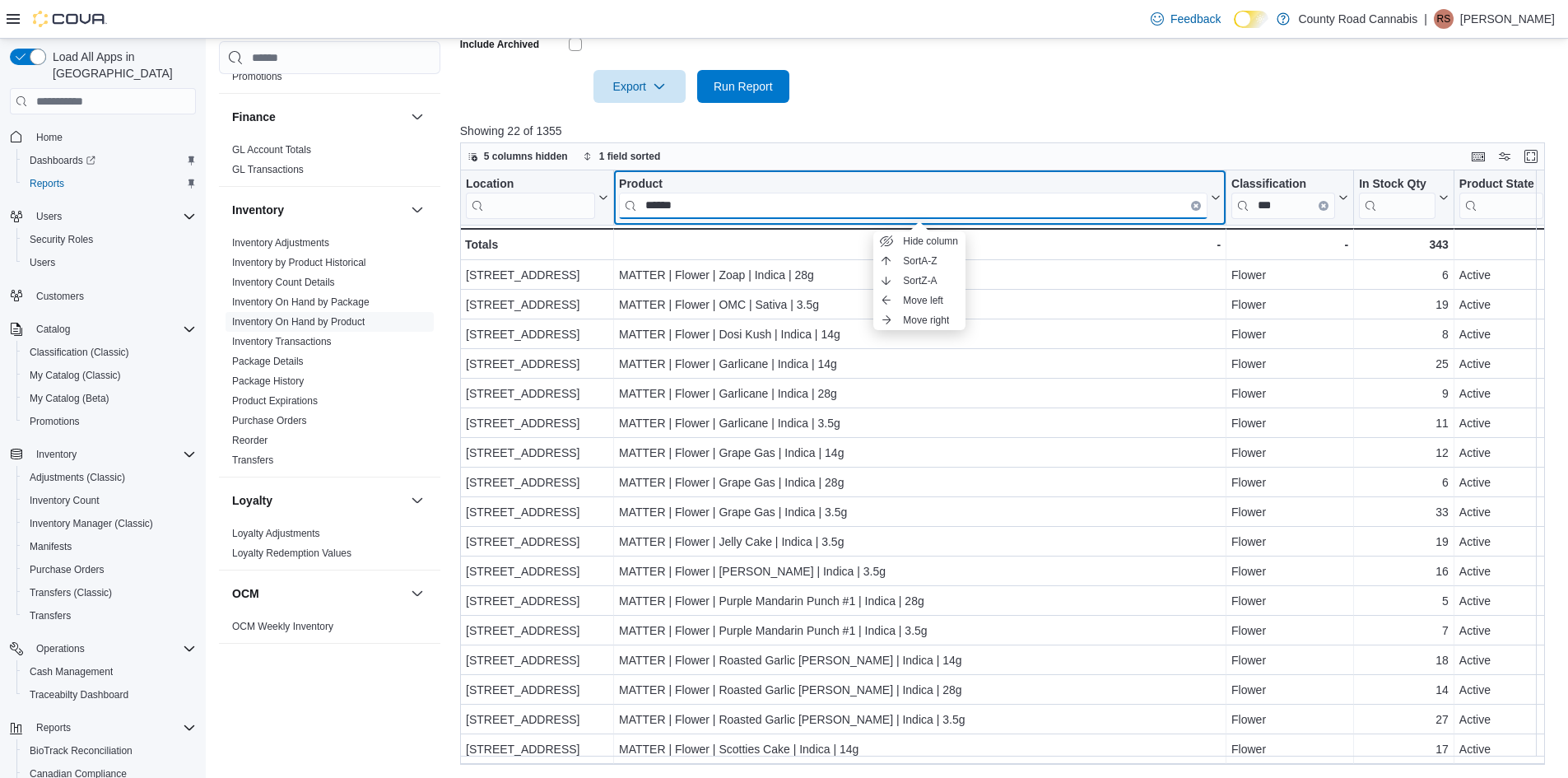
drag, startPoint x: 715, startPoint y: 206, endPoint x: 538, endPoint y: 207, distance: 177.0
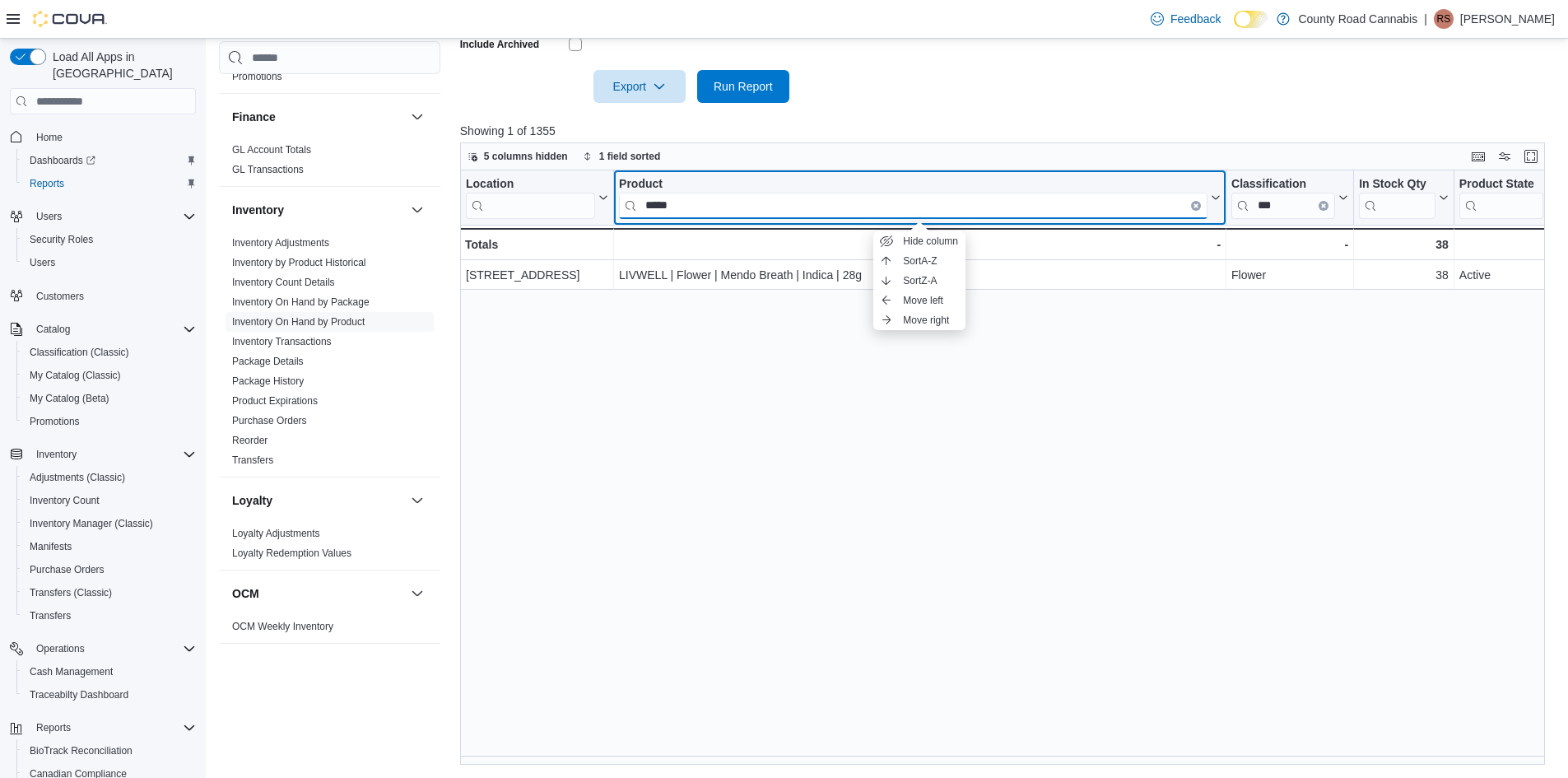
type input "*****"
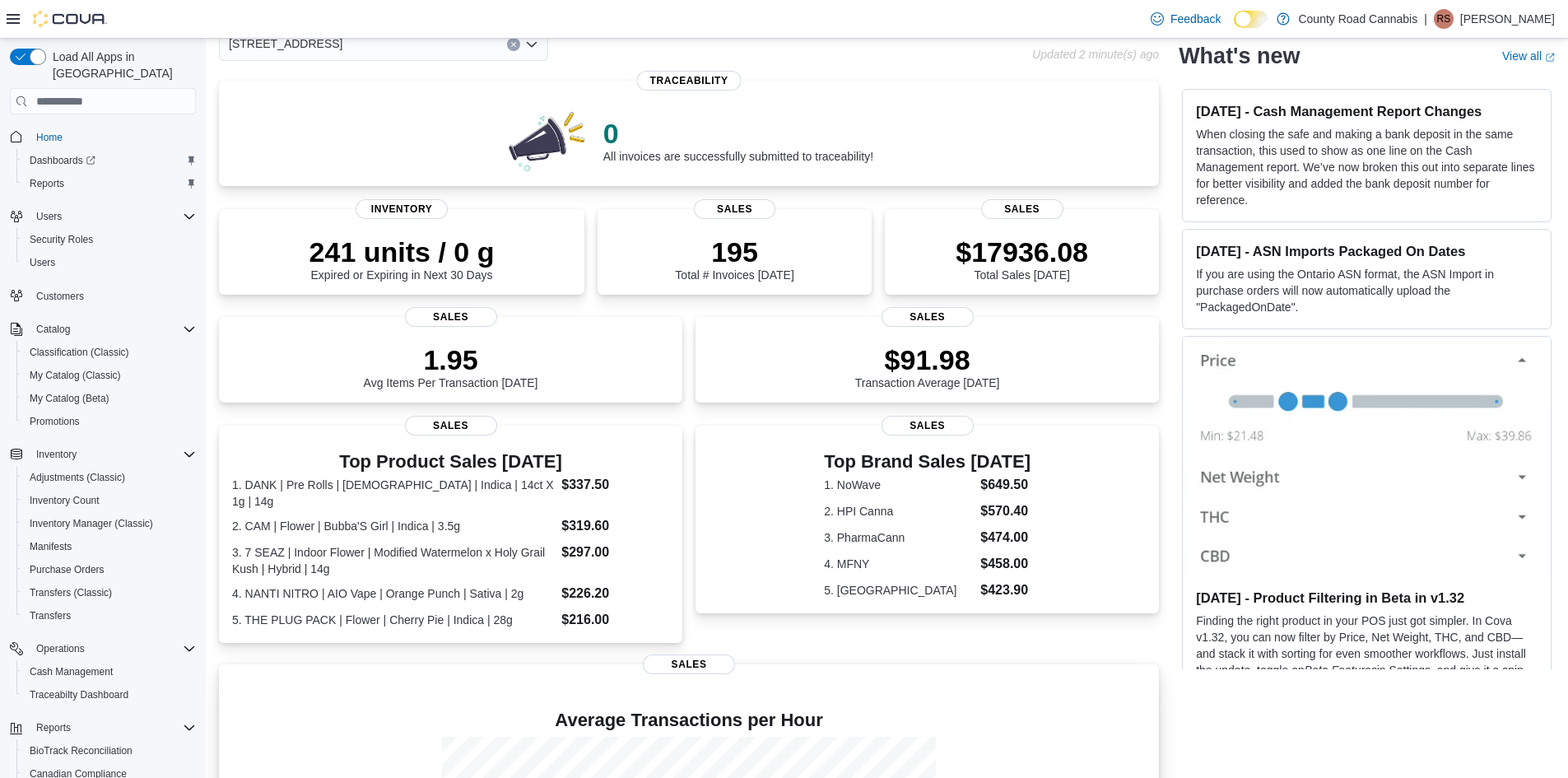
scroll to position [327, 0]
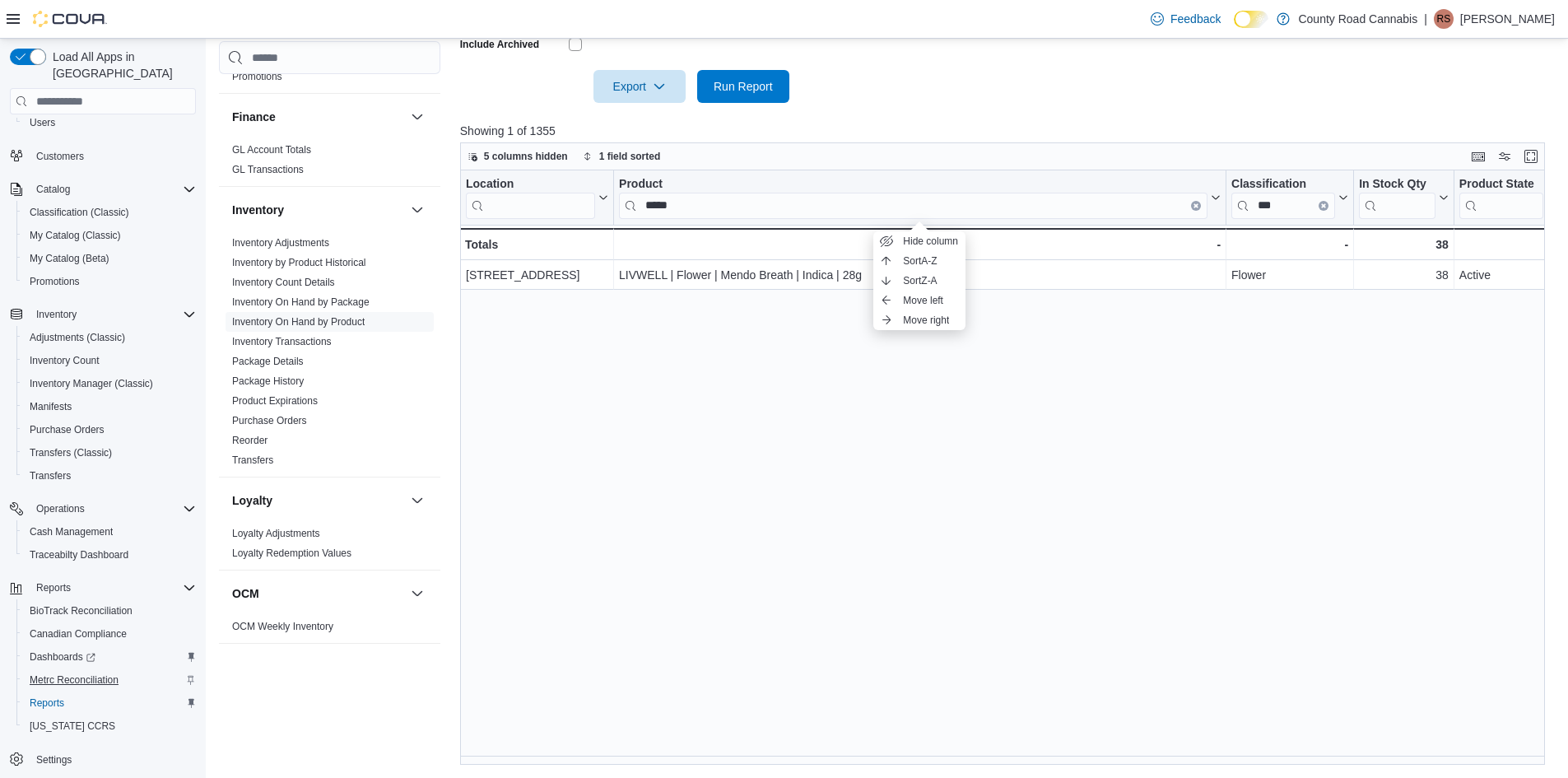
scroll to position [144, 0]
click at [117, 643] on div "Dashboards" at bounding box center [109, 652] width 173 height 20
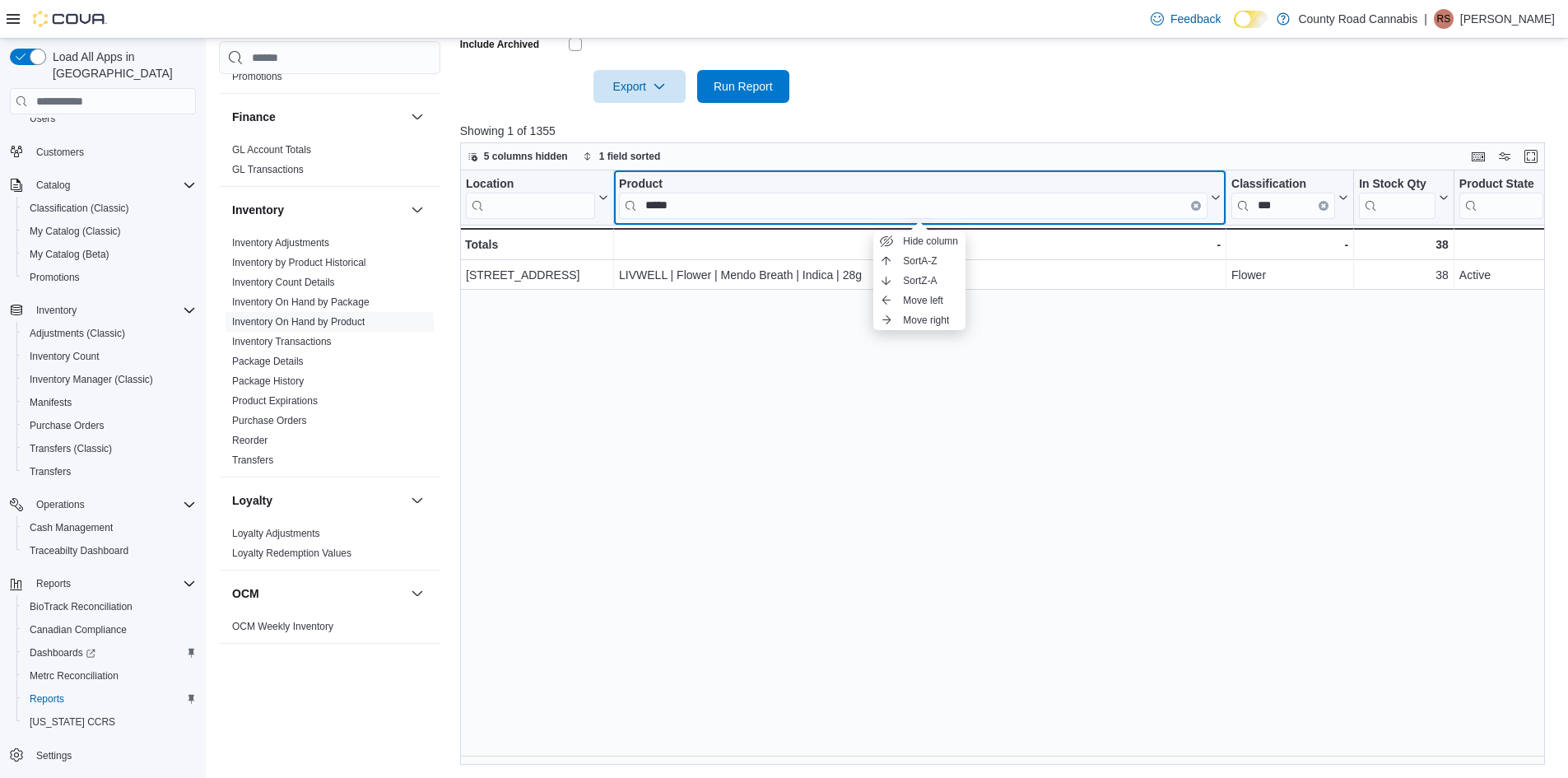
click at [1193, 202] on button "Clear input" at bounding box center [1196, 206] width 10 height 10
